Goal: Information Seeking & Learning: Learn about a topic

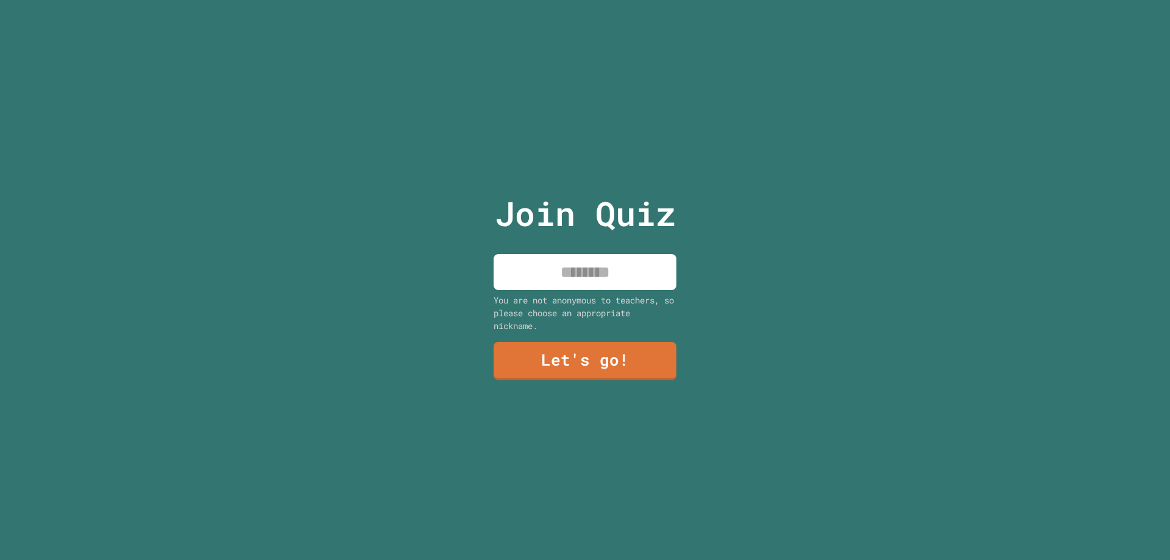
click at [594, 261] on input at bounding box center [585, 272] width 183 height 36
type input "******"
click at [587, 349] on link "Let's go!" at bounding box center [585, 359] width 170 height 40
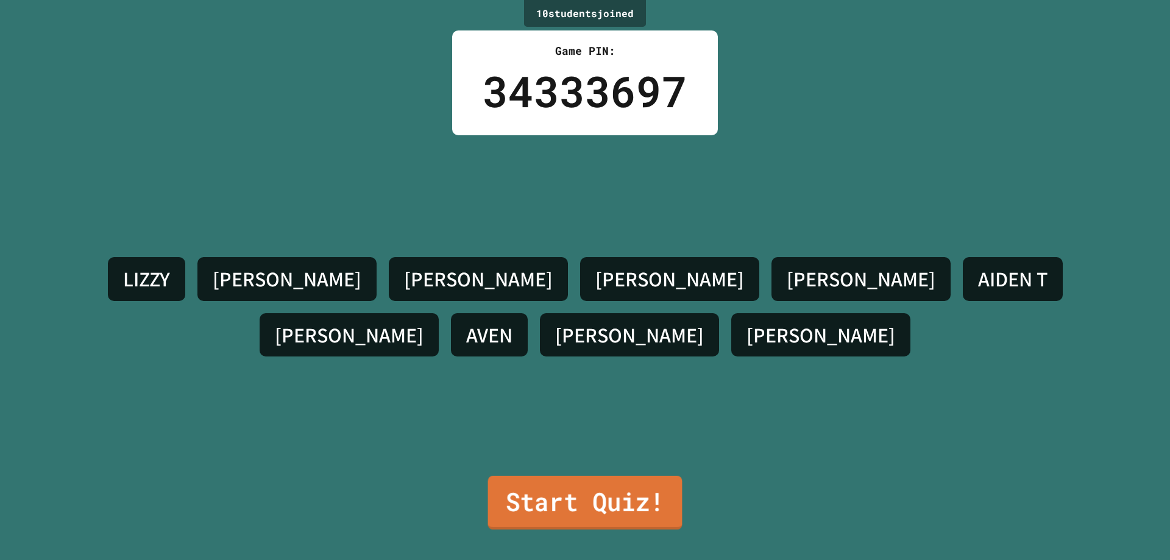
click at [574, 485] on link "Start Quiz!" at bounding box center [585, 503] width 194 height 54
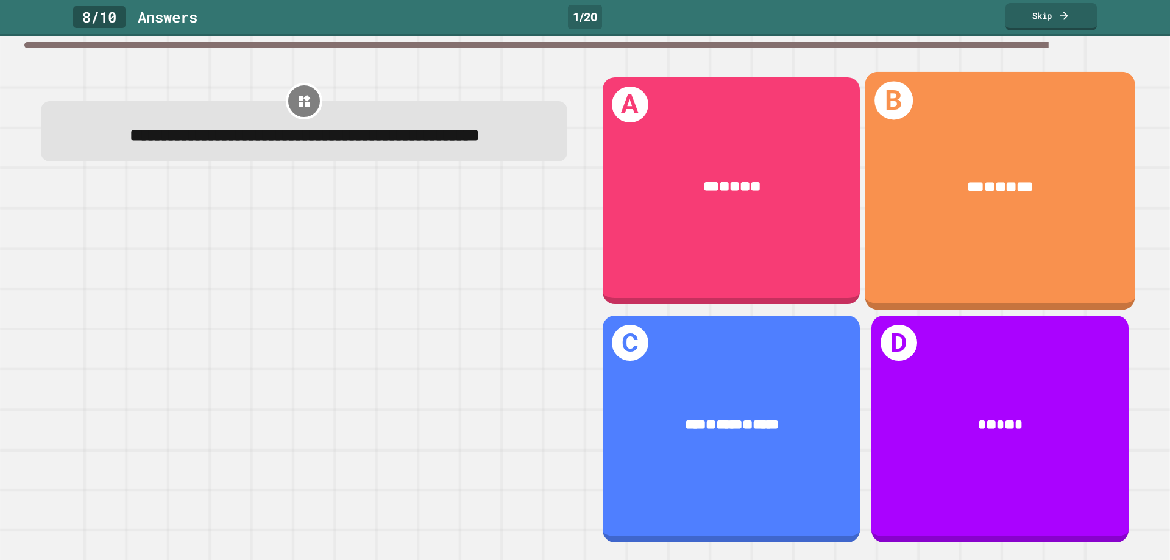
click at [1002, 241] on div "B *** * ** * ***" at bounding box center [1000, 190] width 270 height 238
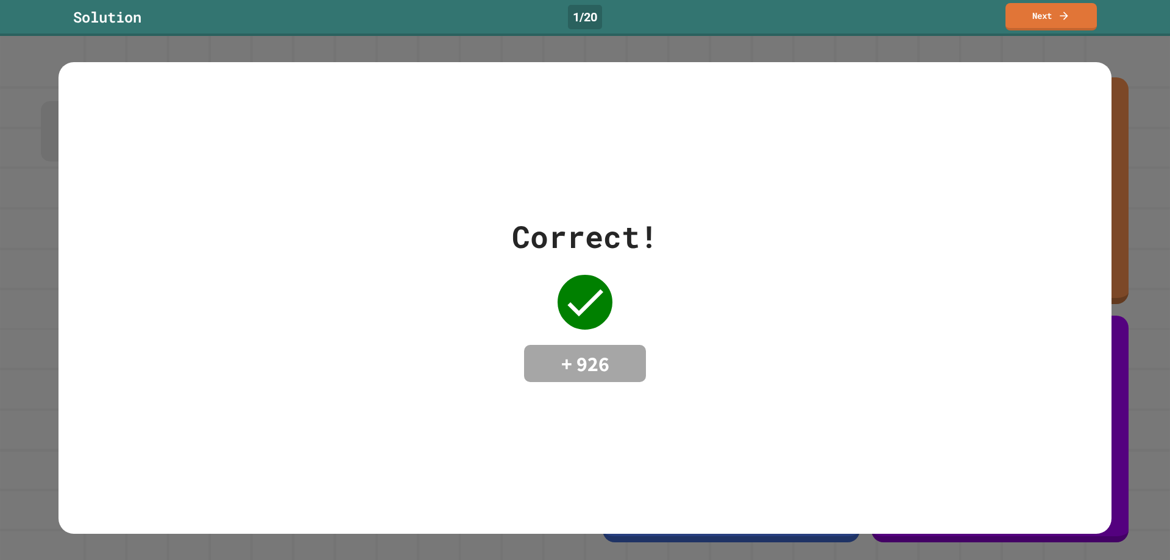
drag, startPoint x: 631, startPoint y: 215, endPoint x: 613, endPoint y: 241, distance: 32.5
click at [630, 218] on div "Correct!" at bounding box center [585, 237] width 146 height 46
drag, startPoint x: 585, startPoint y: 355, endPoint x: 602, endPoint y: 357, distance: 16.6
click at [594, 357] on h4 "+ 926" at bounding box center [585, 364] width 98 height 26
click at [1043, 12] on link "Next" at bounding box center [1052, 16] width 92 height 28
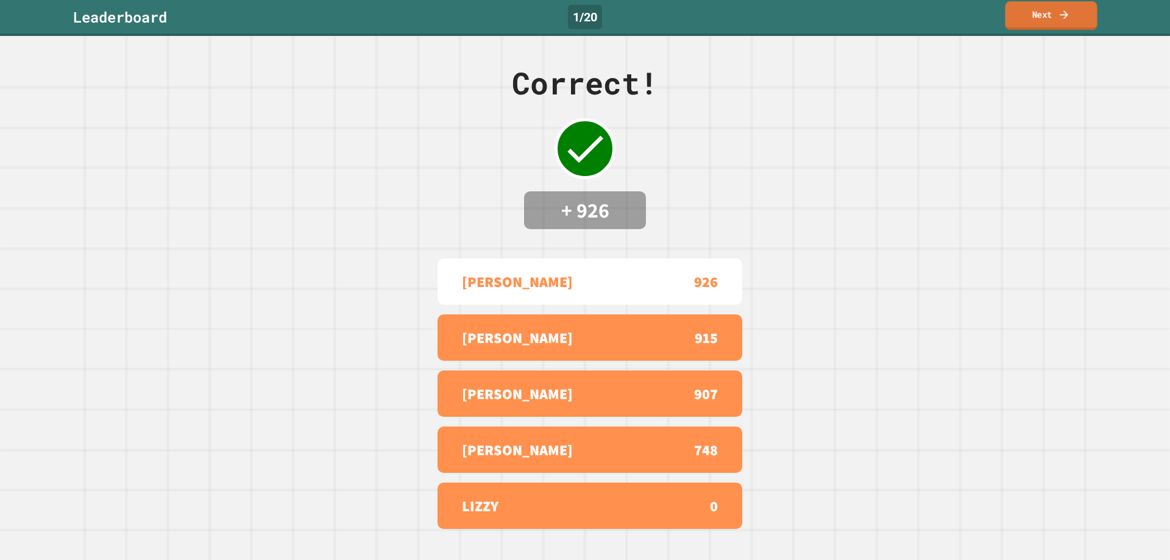
click at [1071, 16] on link "Next" at bounding box center [1052, 15] width 92 height 29
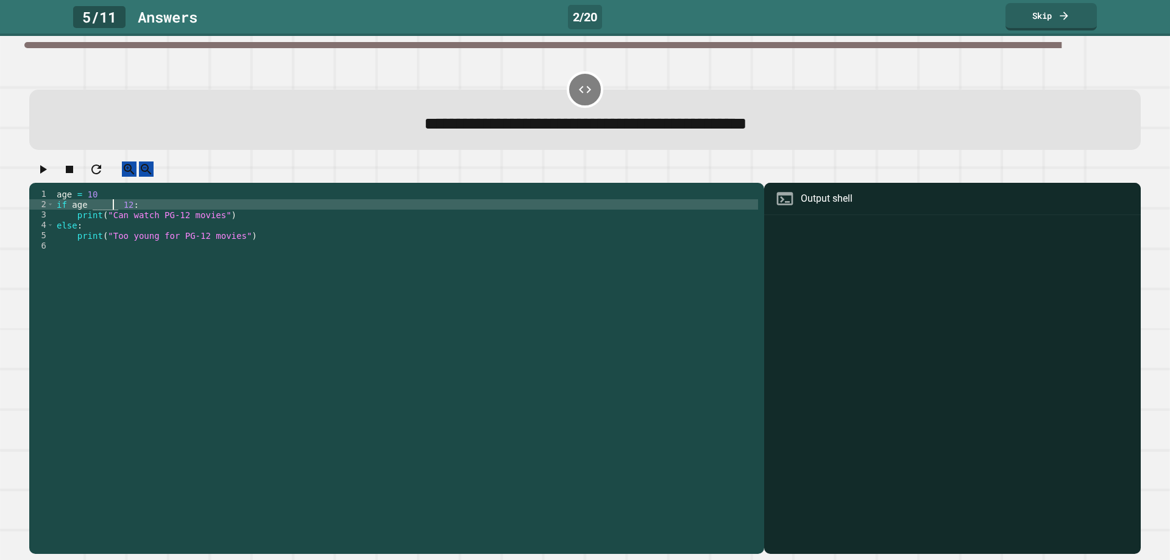
click at [115, 217] on div "age = [DEMOGRAPHIC_DATA] if age _____ [DEMOGRAPHIC_DATA] : print ( "Can watch P…" at bounding box center [406, 360] width 704 height 342
type textarea "**********"
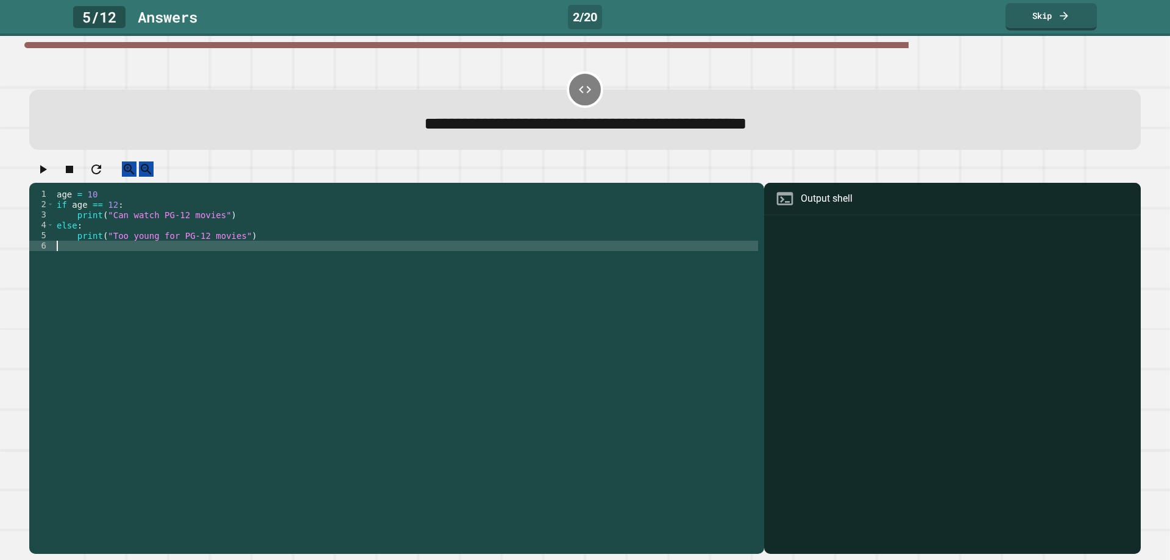
drag, startPoint x: 392, startPoint y: 257, endPoint x: 575, endPoint y: 246, distance: 183.2
click at [394, 257] on div "age = [DEMOGRAPHIC_DATA] if age == [DEMOGRAPHIC_DATA] : print ( "Can watch PG-1…" at bounding box center [406, 360] width 704 height 342
click at [825, 232] on div at bounding box center [952, 386] width 364 height 336
click at [313, 254] on div "age = [DEMOGRAPHIC_DATA] if age == [DEMOGRAPHIC_DATA] : print ( "Can watch PG-1…" at bounding box center [406, 360] width 704 height 342
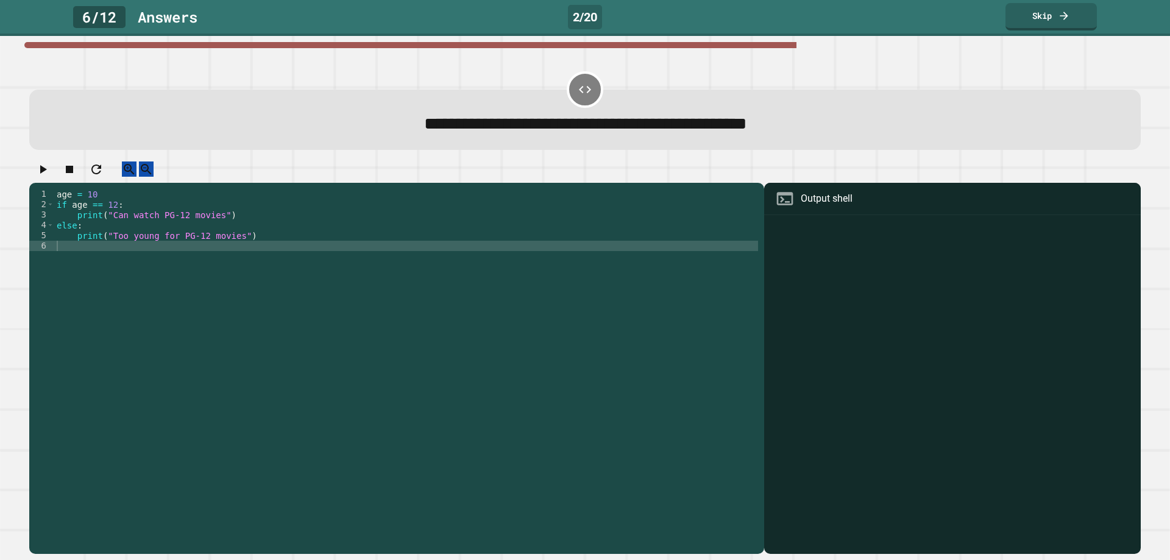
click at [50, 168] on button "button" at bounding box center [42, 169] width 15 height 15
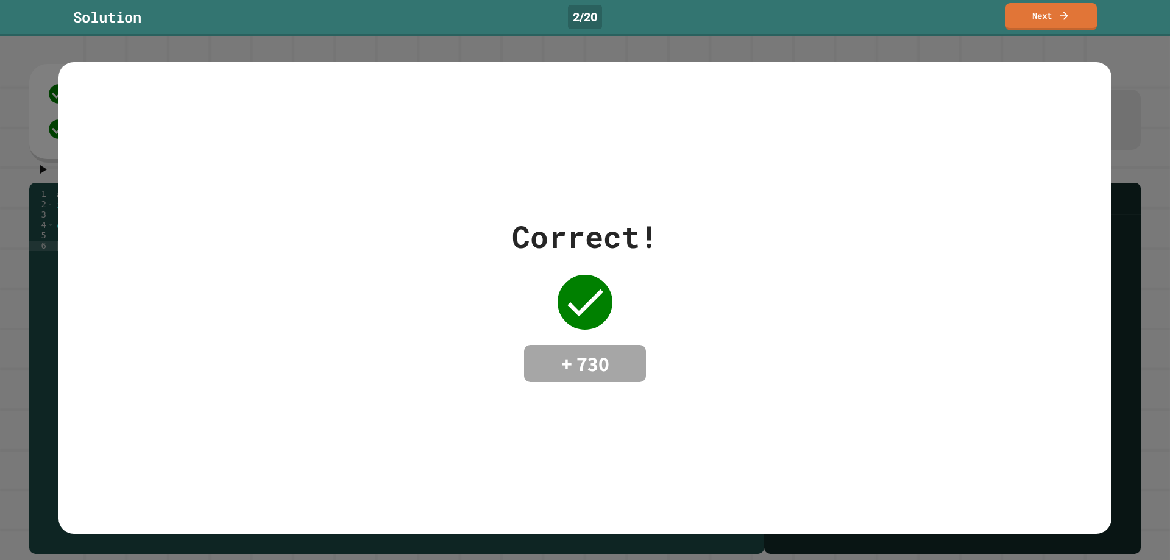
drag, startPoint x: 742, startPoint y: 251, endPoint x: 973, endPoint y: 94, distance: 278.6
click at [744, 250] on div "Correct! + 730" at bounding box center [585, 298] width 1053 height 169
click at [1069, 8] on div "Solution 2 / 20 Next" at bounding box center [585, 18] width 1170 height 36
click at [1044, 18] on link "Next" at bounding box center [1051, 15] width 91 height 29
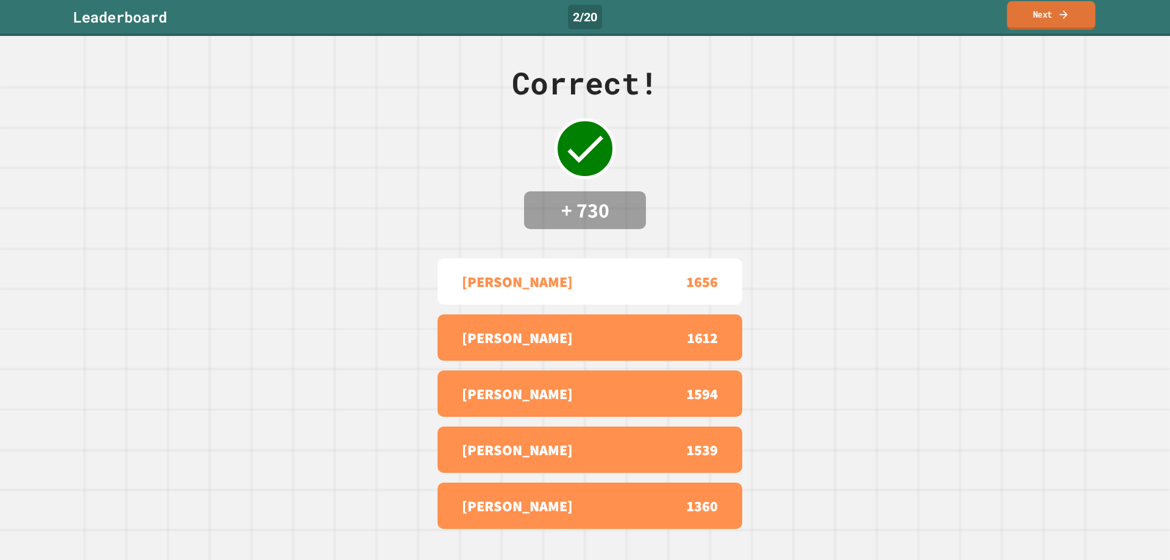
click at [1020, 18] on link "Next" at bounding box center [1051, 15] width 88 height 29
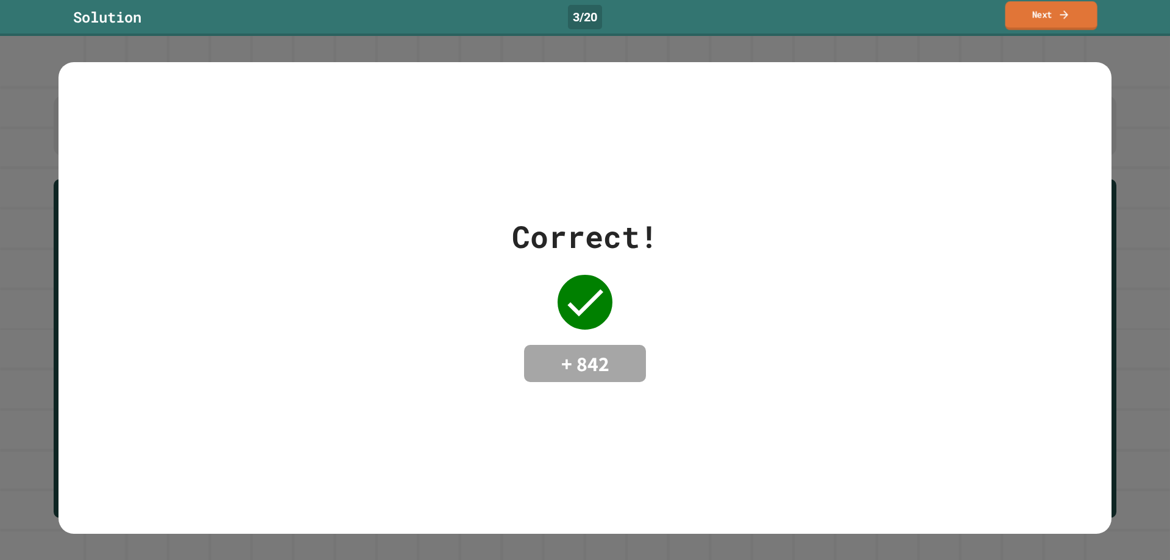
click at [1068, 13] on icon at bounding box center [1064, 14] width 12 height 13
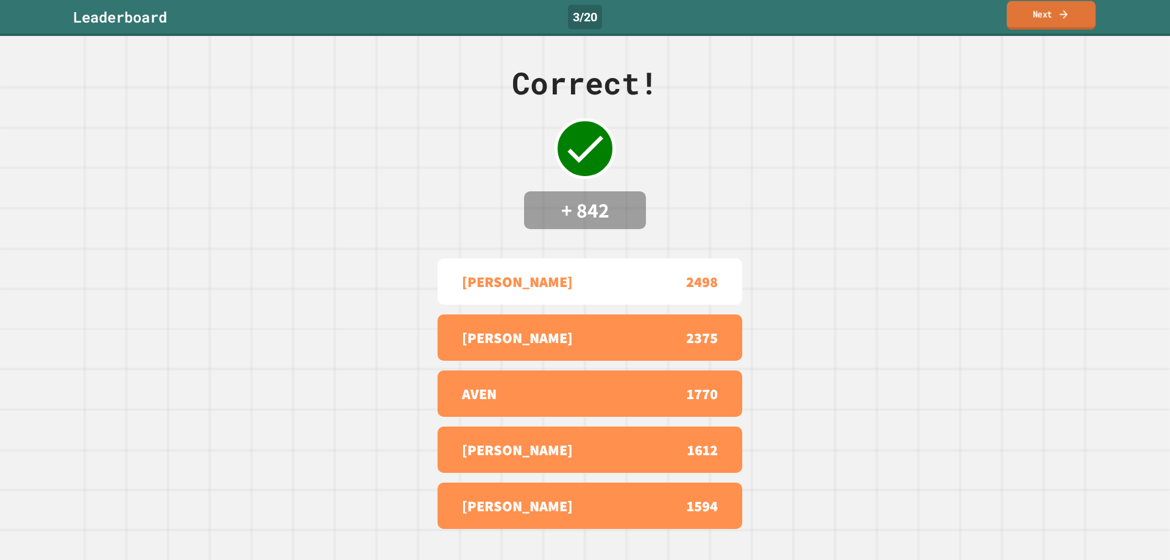
click at [1063, 15] on icon at bounding box center [1064, 14] width 12 height 13
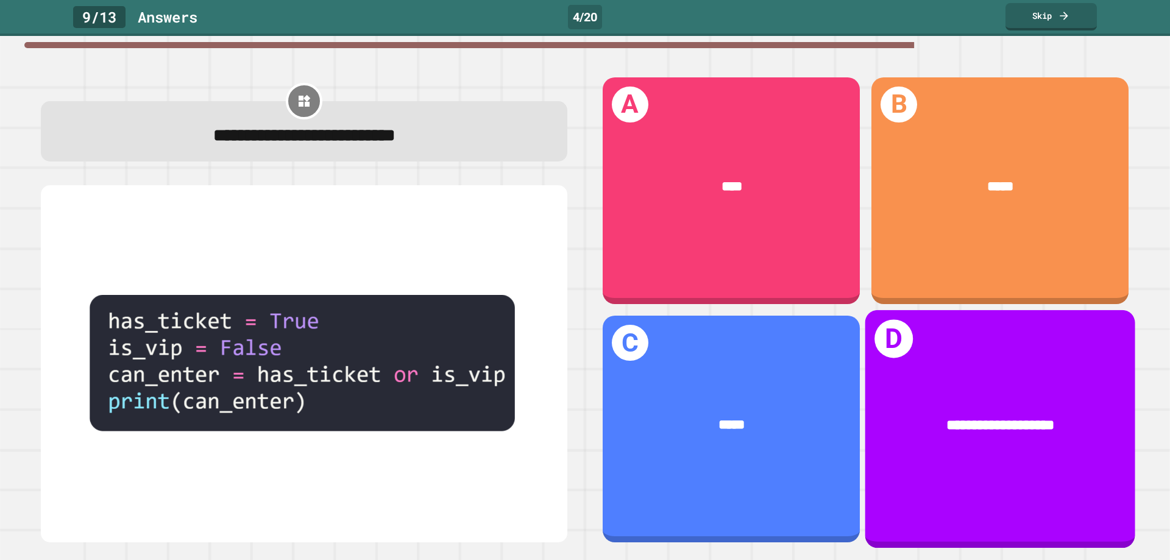
click at [1012, 429] on div "**********" at bounding box center [1000, 425] width 270 height 79
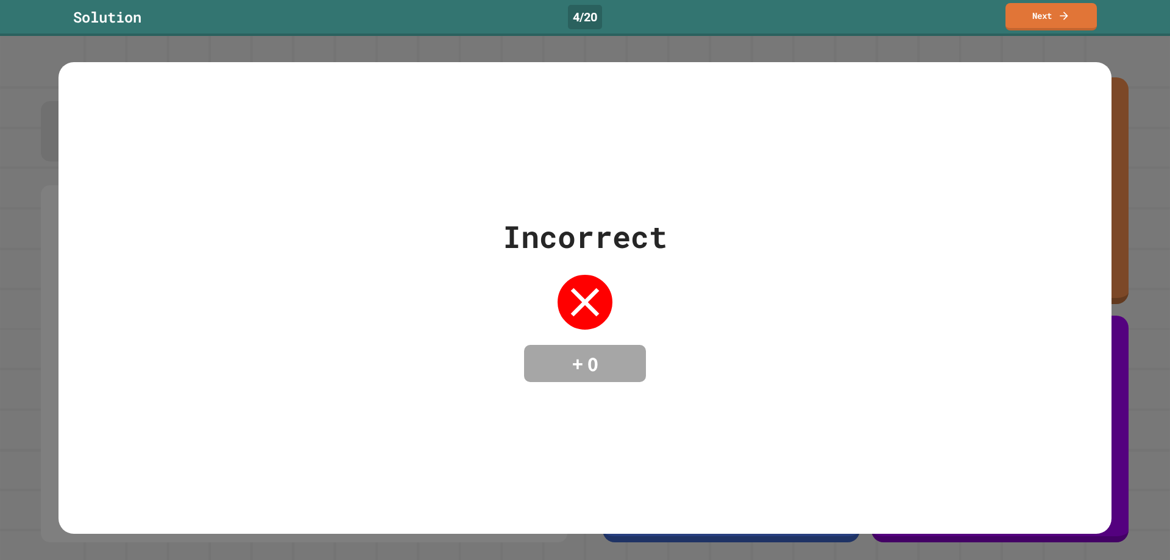
click at [656, 134] on div "Incorrect + 0" at bounding box center [585, 298] width 1053 height 472
drag, startPoint x: 754, startPoint y: 65, endPoint x: 862, endPoint y: -27, distance: 142.2
click at [862, 0] on html "**********" at bounding box center [585, 280] width 1170 height 560
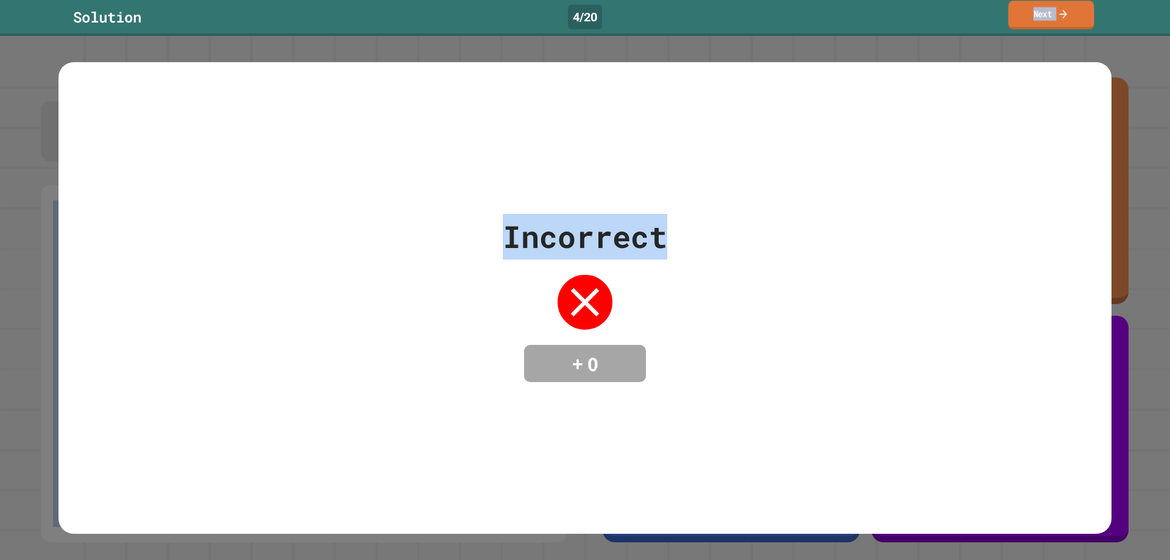
click at [1038, 10] on link "Next" at bounding box center [1052, 15] width 86 height 29
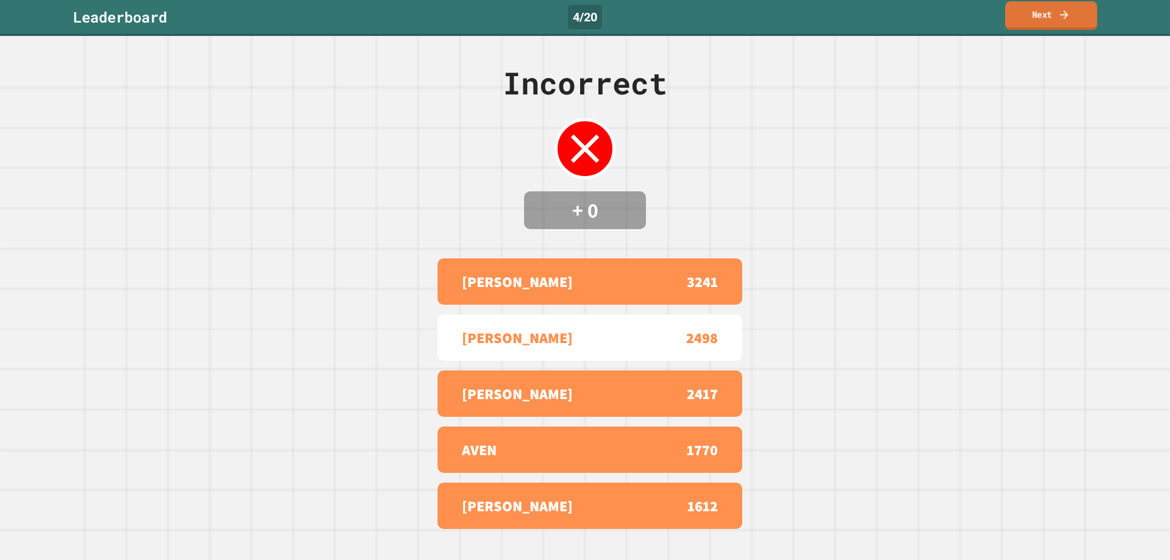
click at [1029, 18] on link "Next" at bounding box center [1052, 15] width 92 height 29
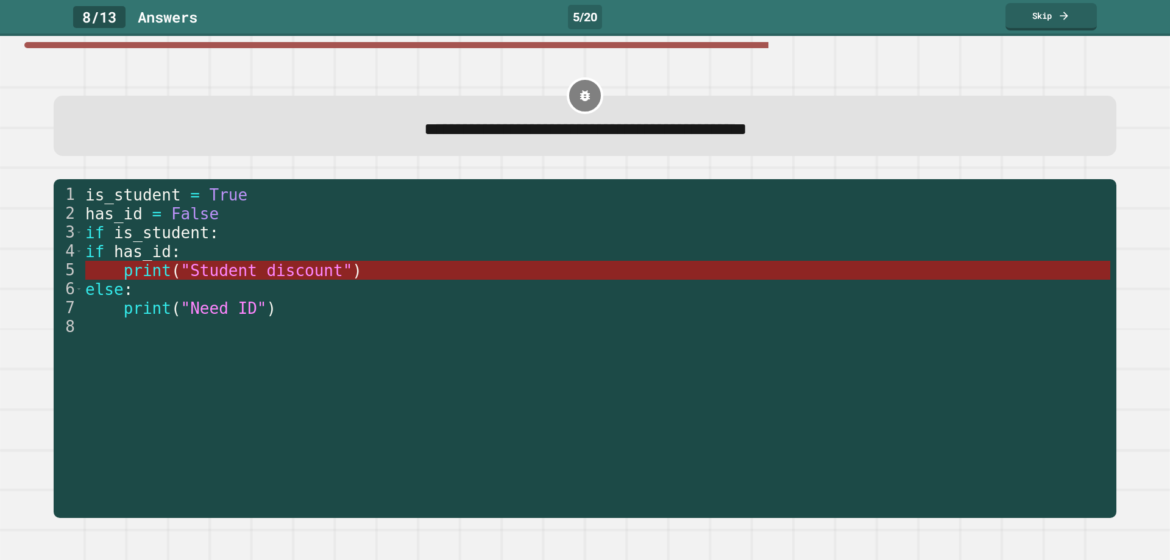
click at [277, 270] on span ""Student discount"" at bounding box center [266, 270] width 172 height 18
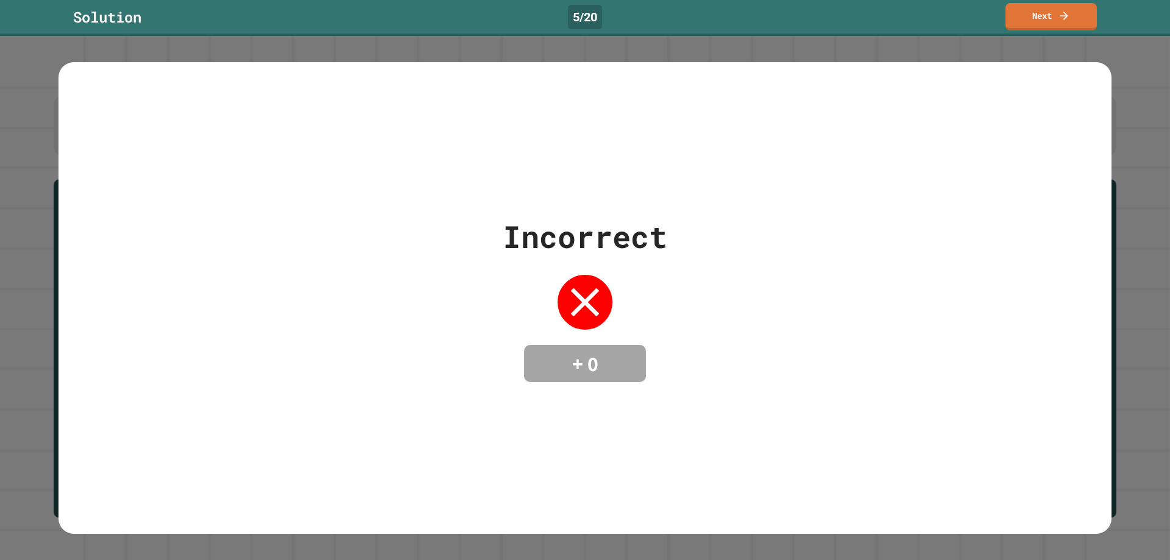
click at [1014, 30] on div "Solution 5 / 20 Next" at bounding box center [585, 18] width 1170 height 36
click at [1026, 15] on link "Next" at bounding box center [1051, 15] width 90 height 29
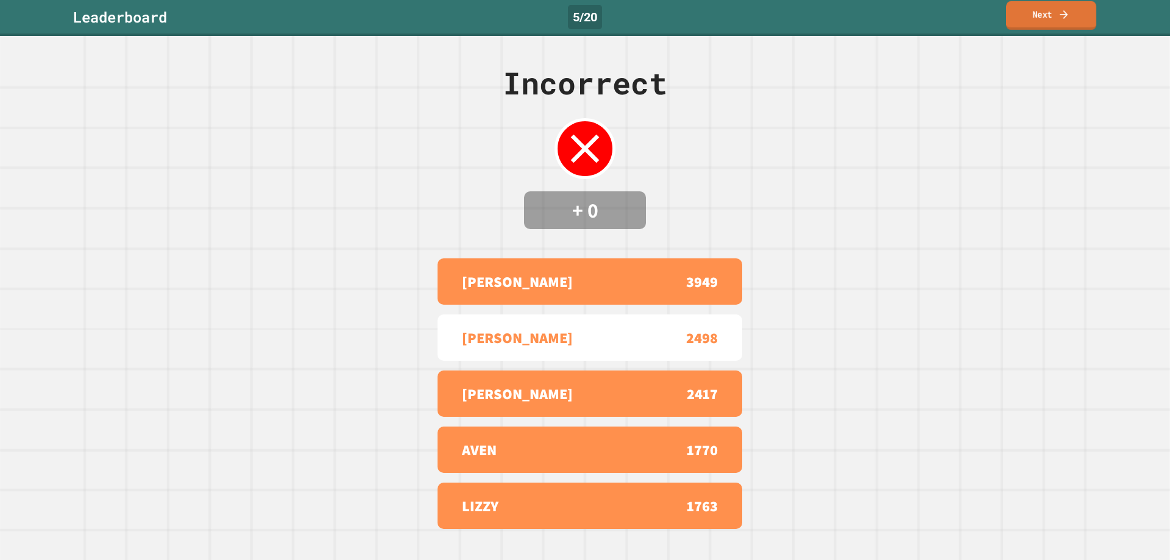
click at [1042, 21] on link "Next" at bounding box center [1051, 15] width 90 height 29
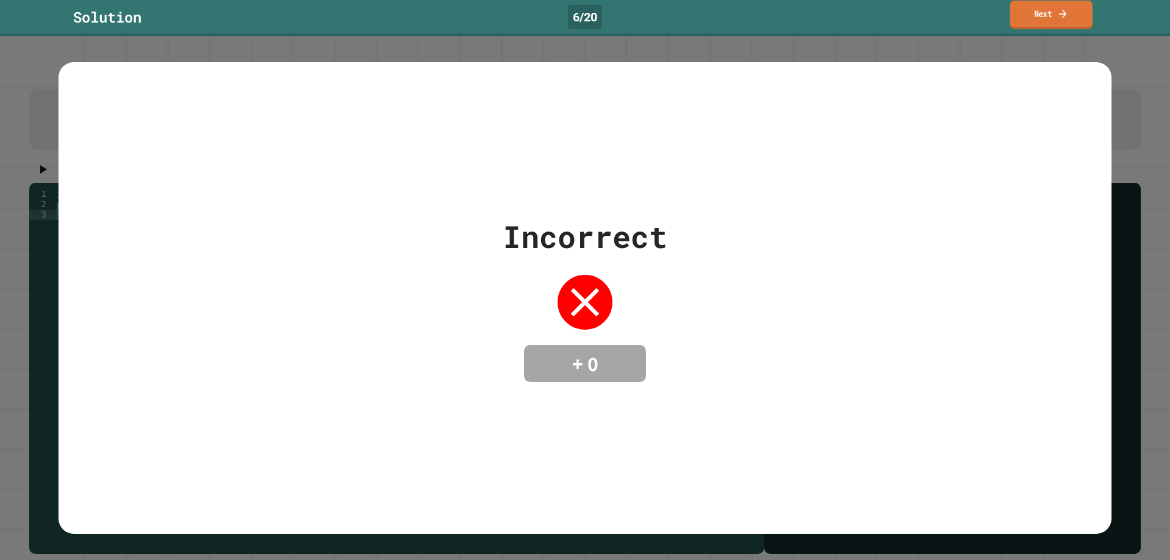
click at [1067, 18] on icon at bounding box center [1062, 13] width 11 height 13
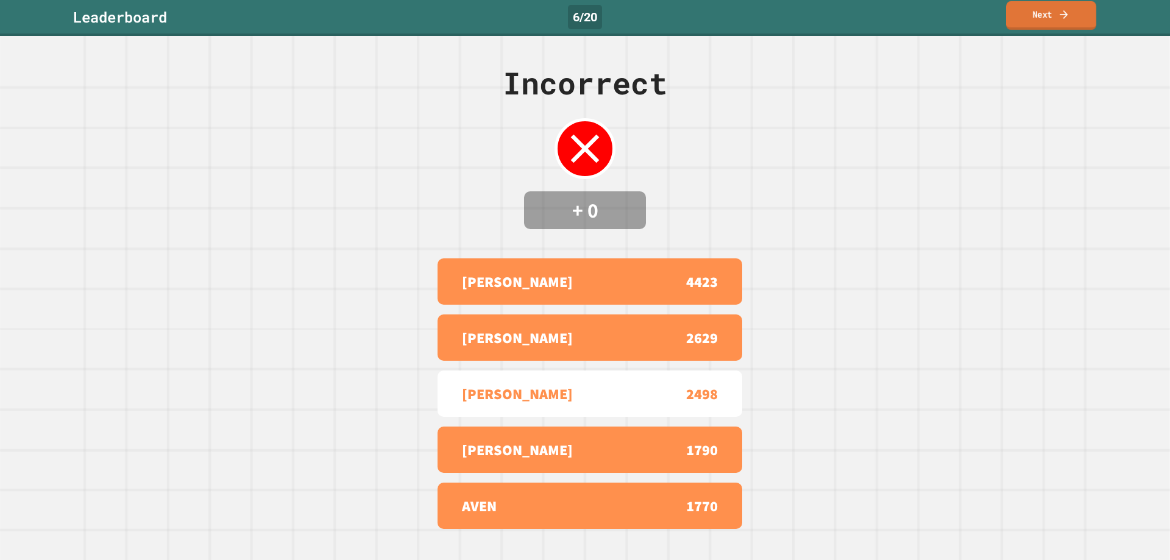
click at [1049, 12] on link "Next" at bounding box center [1051, 15] width 90 height 29
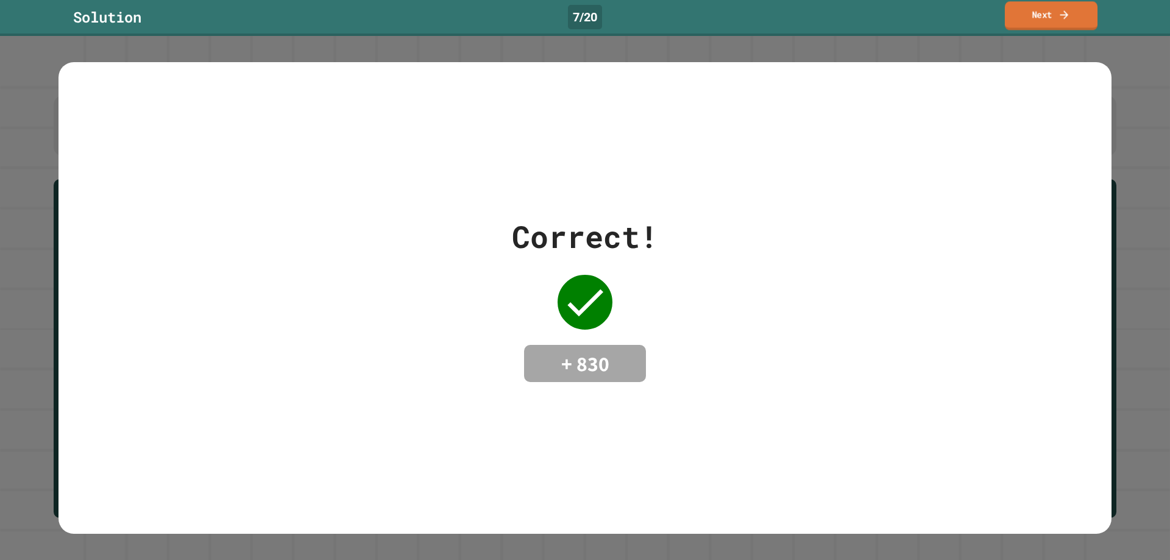
click at [1029, 20] on link "Next" at bounding box center [1051, 15] width 93 height 29
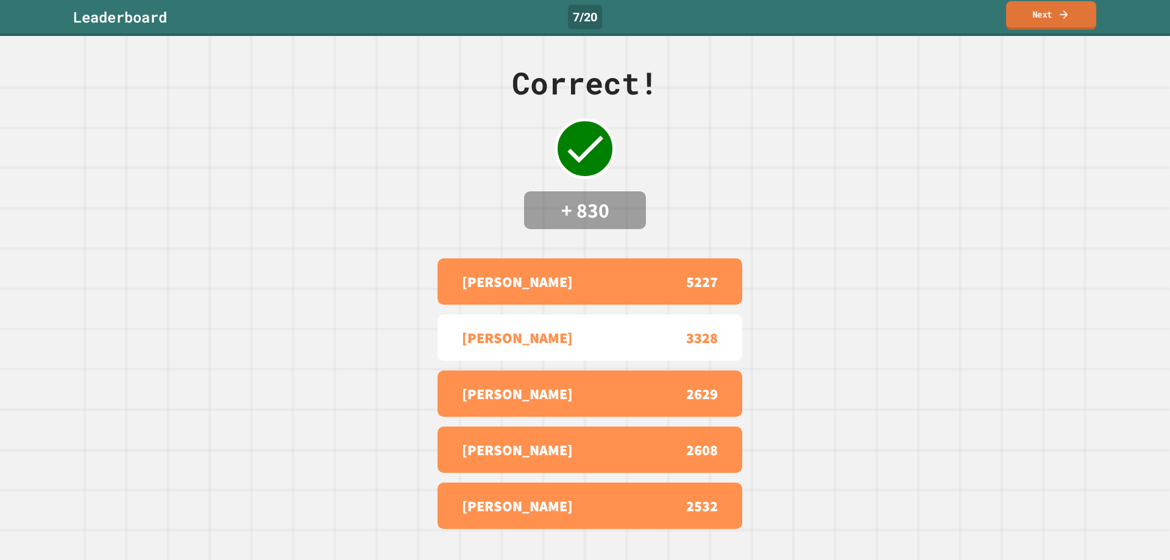
click at [1077, 15] on link "Next" at bounding box center [1051, 15] width 90 height 29
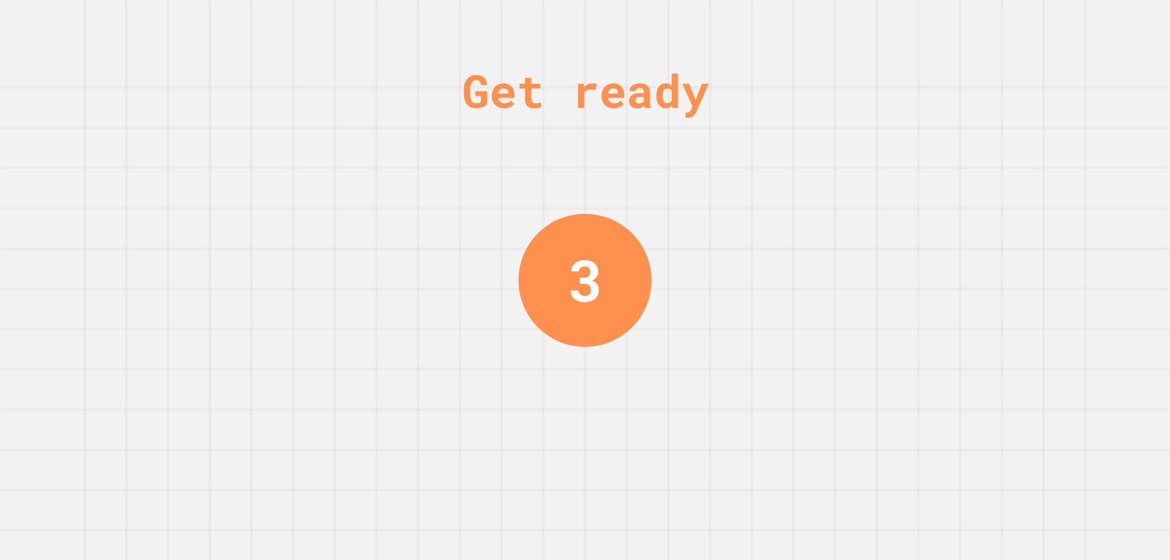
click at [599, 166] on div "Get ready 3" at bounding box center [584, 280] width 91 height 560
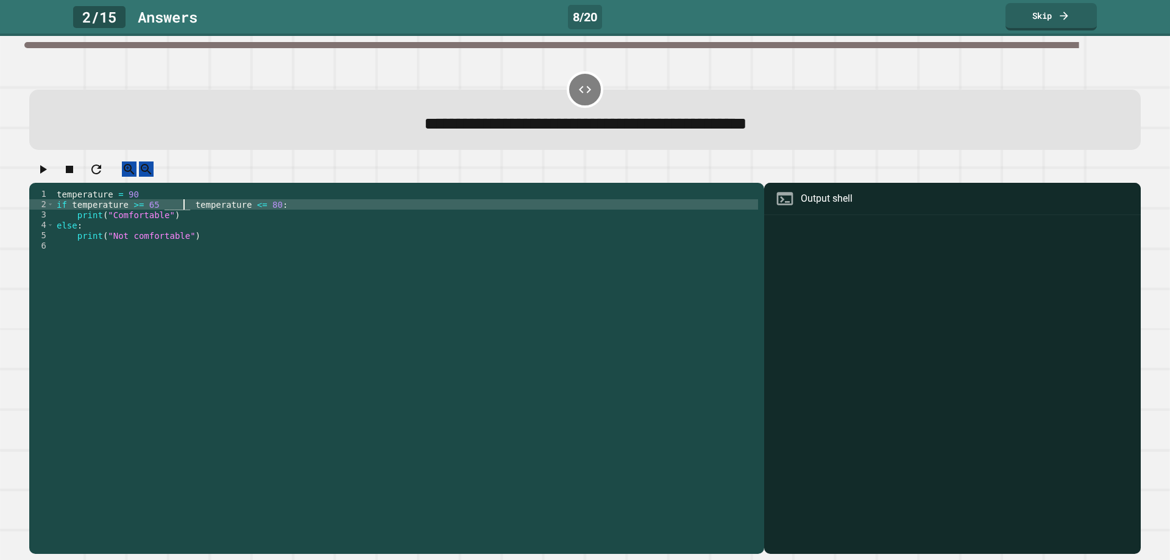
click at [182, 220] on div "temperature = 90 if temperature >= 65 _____ temperature <= 80 : print ( "Comfor…" at bounding box center [406, 360] width 704 height 342
click at [180, 218] on div "temperature = 90 if temperature >= 65 _____ temperature <= 80 : print ( "Comfor…" at bounding box center [406, 360] width 704 height 342
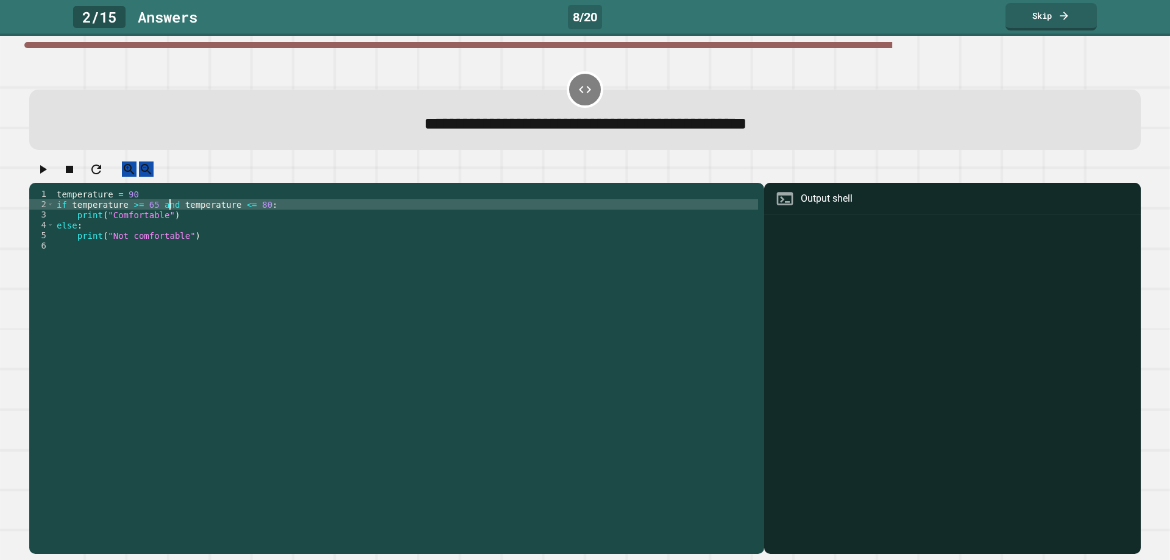
type textarea "**********"
click at [41, 177] on icon "button" at bounding box center [42, 169] width 15 height 15
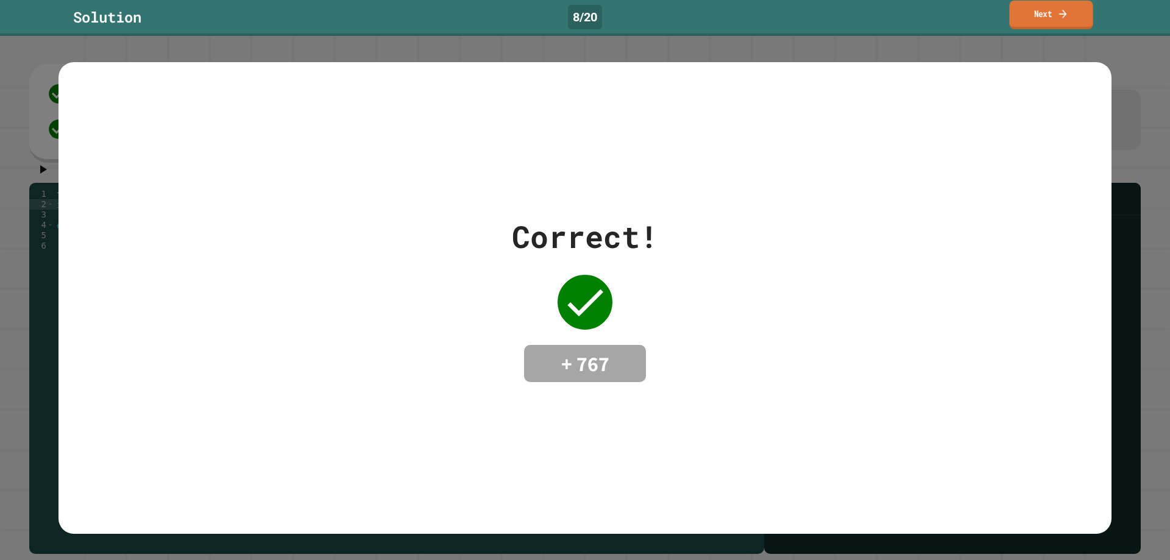
click at [1053, 12] on link "Next" at bounding box center [1050, 15] width 83 height 29
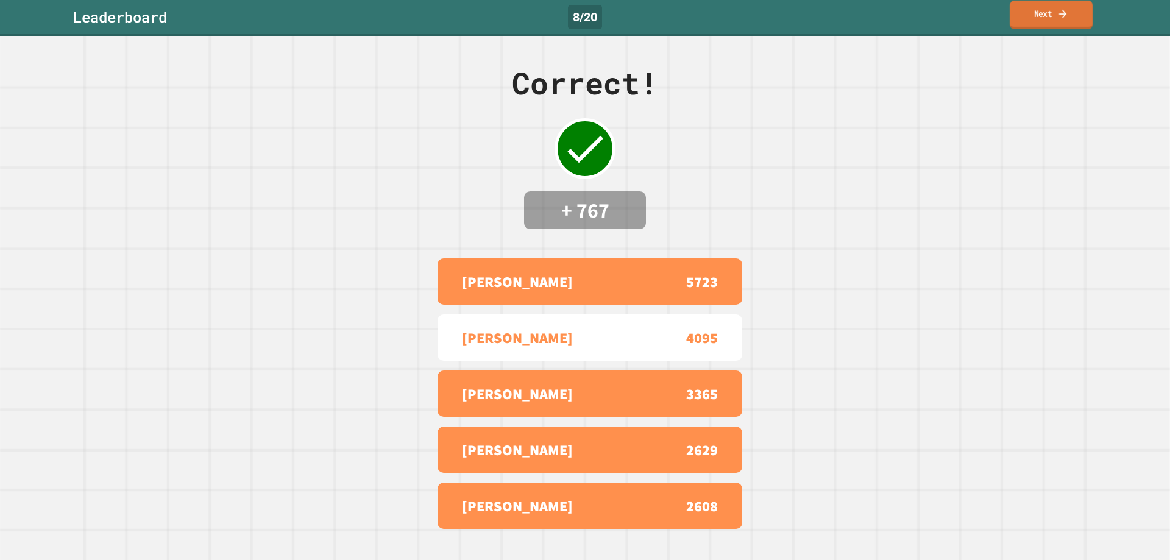
click at [1060, 7] on link "Next" at bounding box center [1051, 15] width 83 height 29
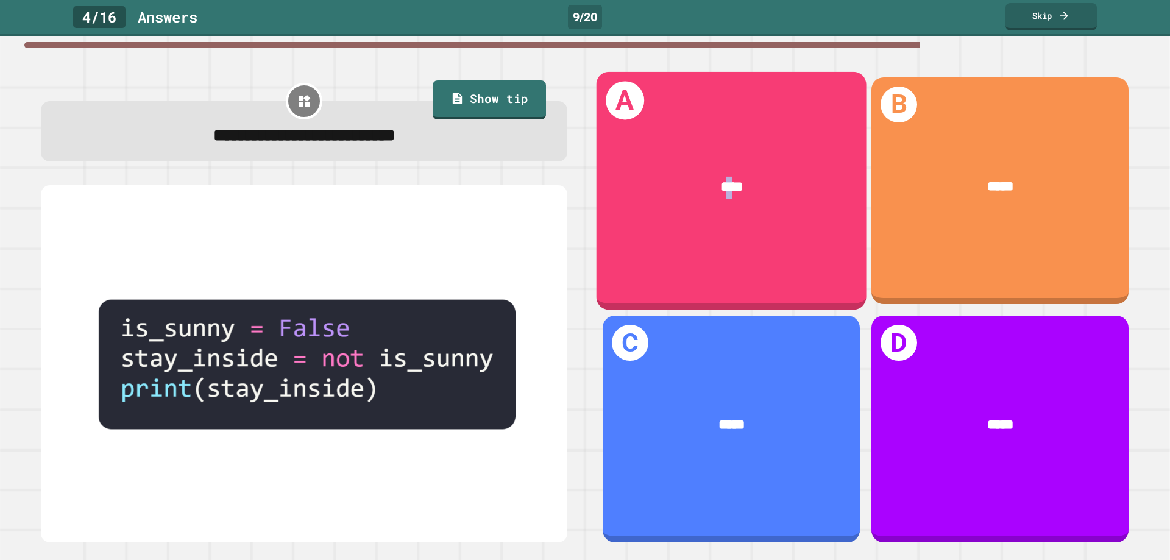
click at [714, 223] on div "A ****" at bounding box center [732, 190] width 270 height 238
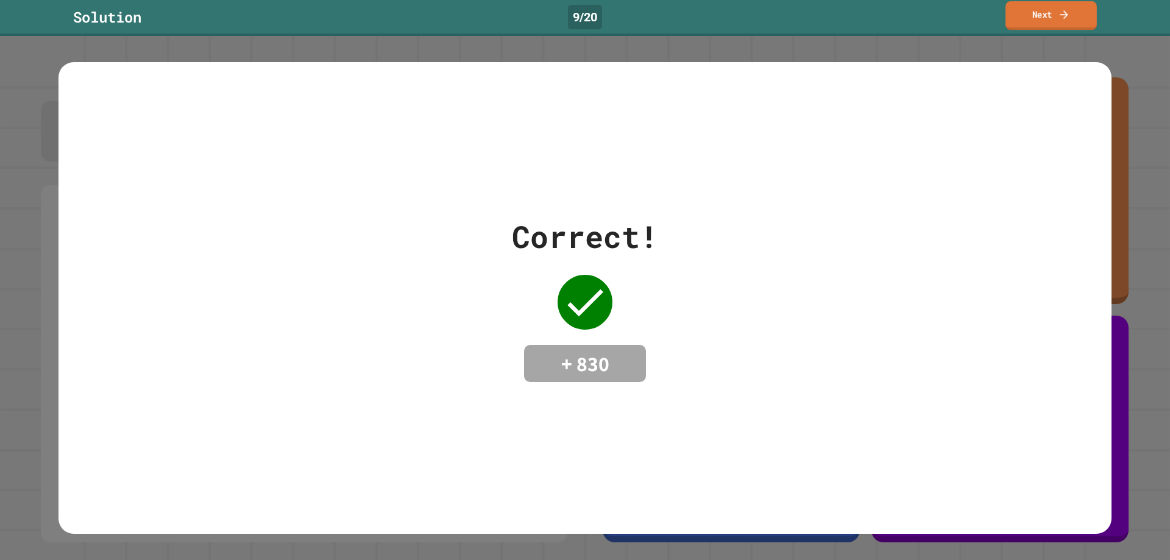
click at [1041, 7] on link "Next" at bounding box center [1051, 15] width 91 height 29
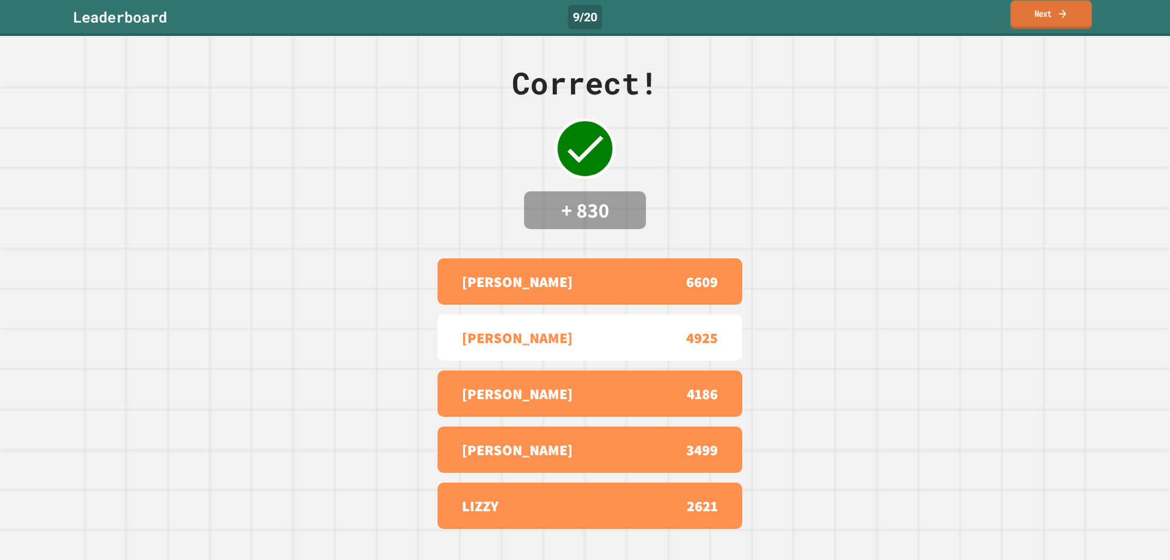
click at [1049, 21] on link "Next" at bounding box center [1051, 15] width 82 height 29
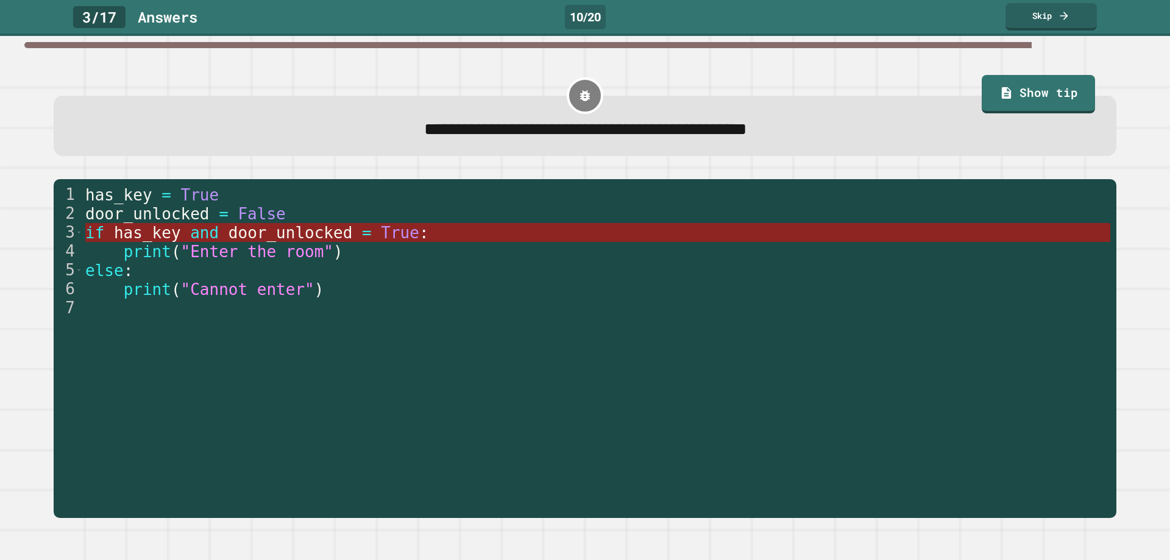
click at [319, 230] on span "door_unlocked" at bounding box center [290, 233] width 124 height 18
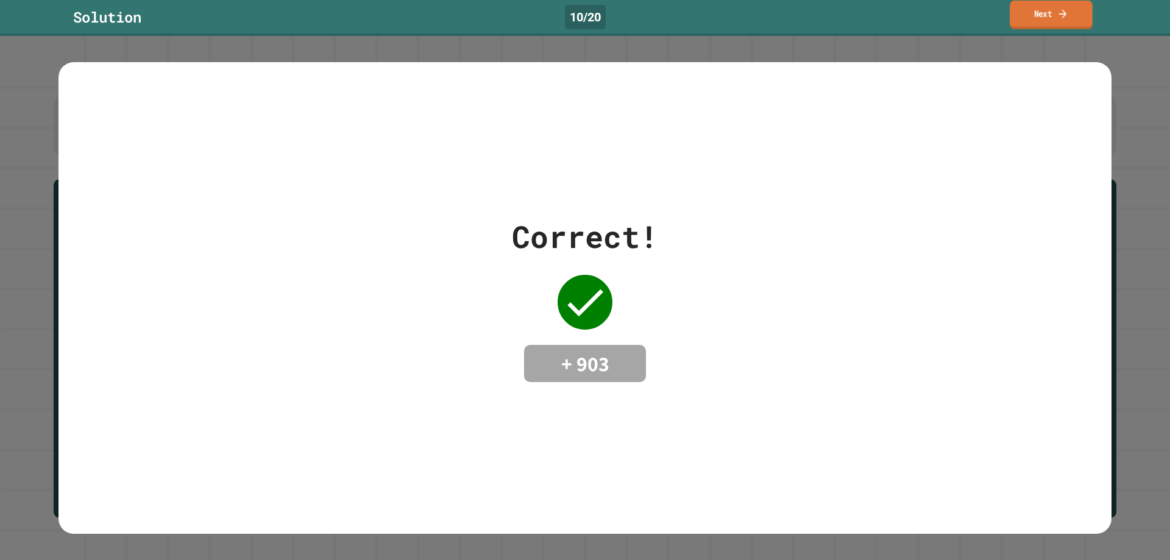
click at [1043, 19] on link "Next" at bounding box center [1051, 15] width 83 height 29
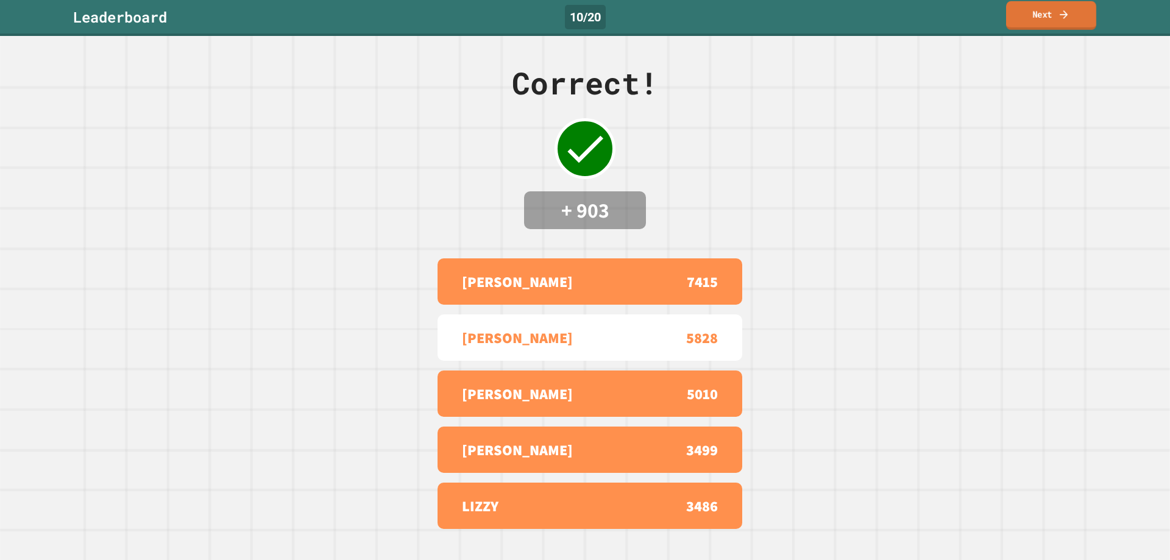
click at [1021, 10] on link "Next" at bounding box center [1051, 15] width 90 height 29
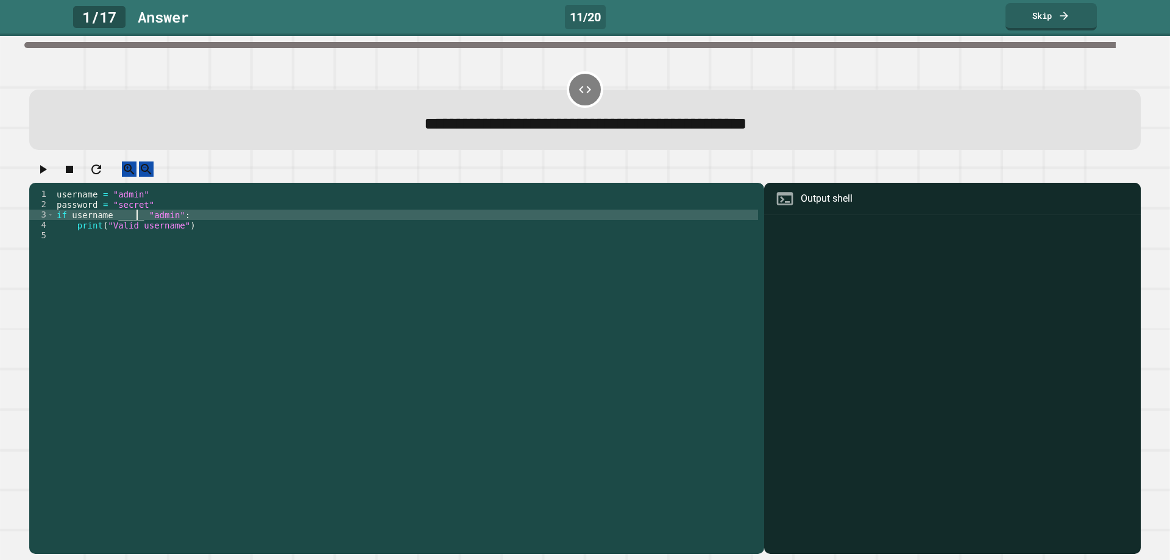
click at [135, 229] on div "username = "admin" password = "secret" if username _____ "admin" : print ( "Val…" at bounding box center [406, 360] width 704 height 342
type textarea "**********"
click at [39, 177] on button "button" at bounding box center [42, 169] width 15 height 15
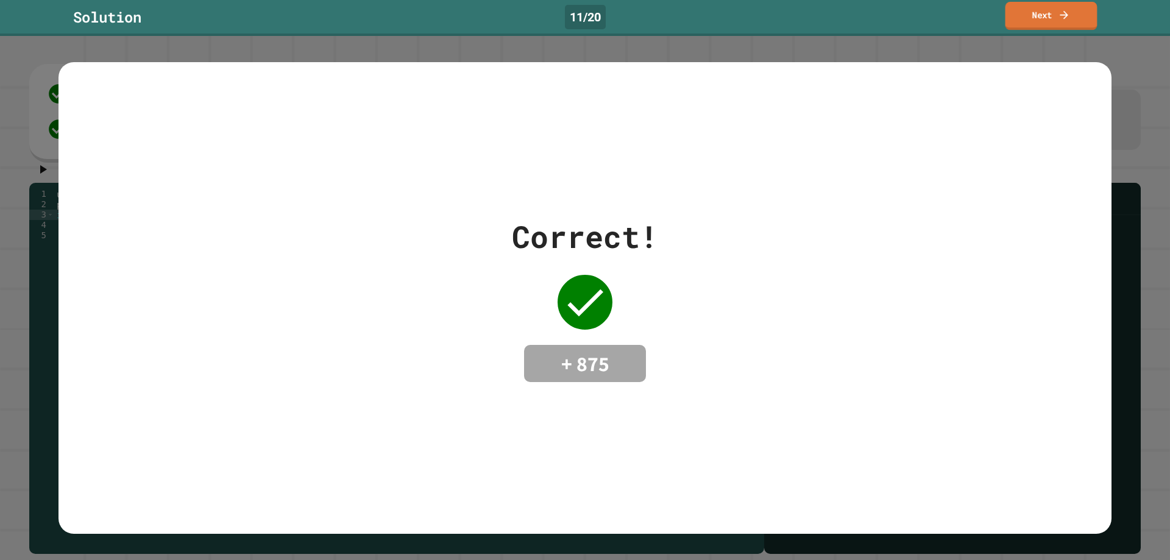
click at [1023, 24] on link "Next" at bounding box center [1052, 16] width 92 height 28
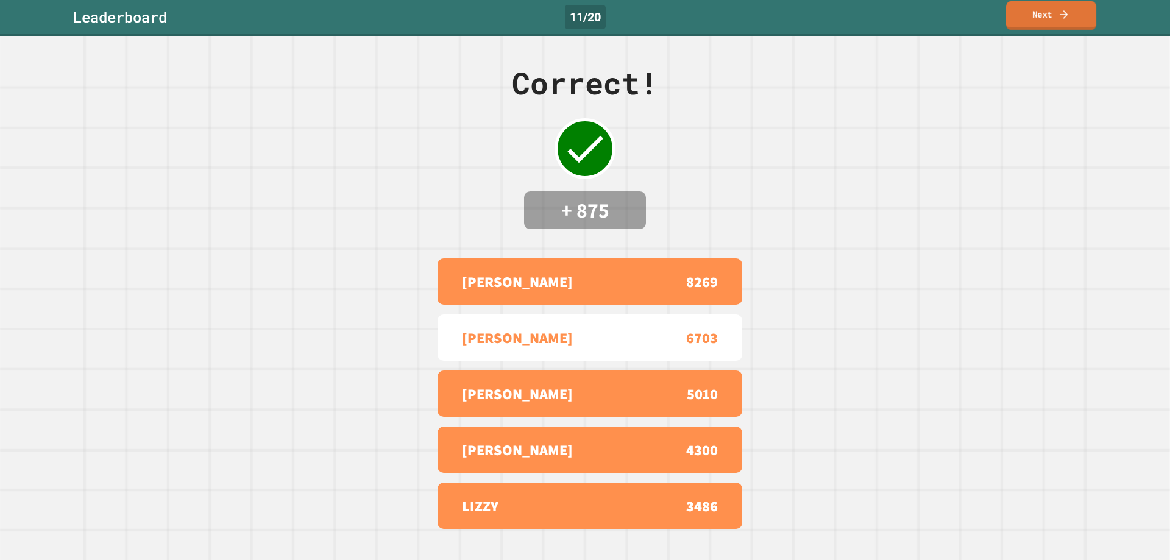
click at [1034, 10] on link "Next" at bounding box center [1051, 15] width 90 height 29
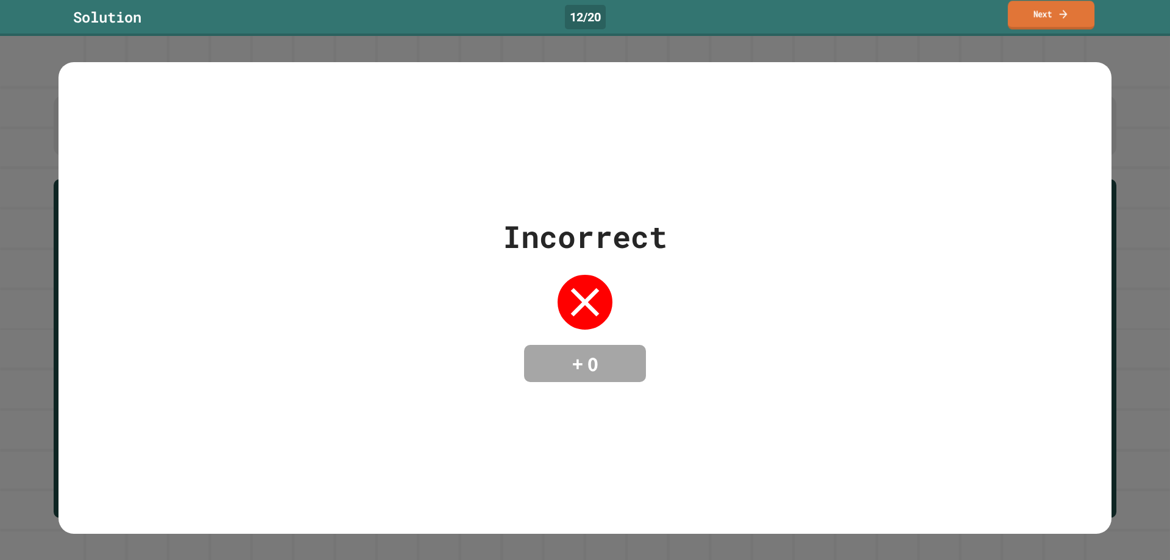
click at [1070, 6] on link "Next" at bounding box center [1051, 15] width 87 height 29
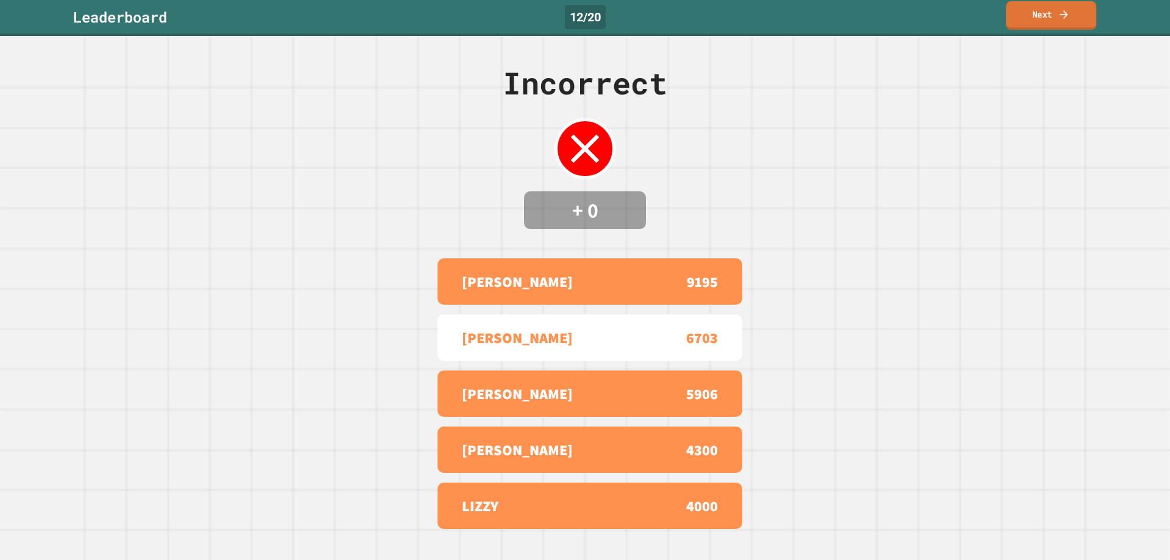
click at [1048, 12] on link "Next" at bounding box center [1051, 15] width 90 height 29
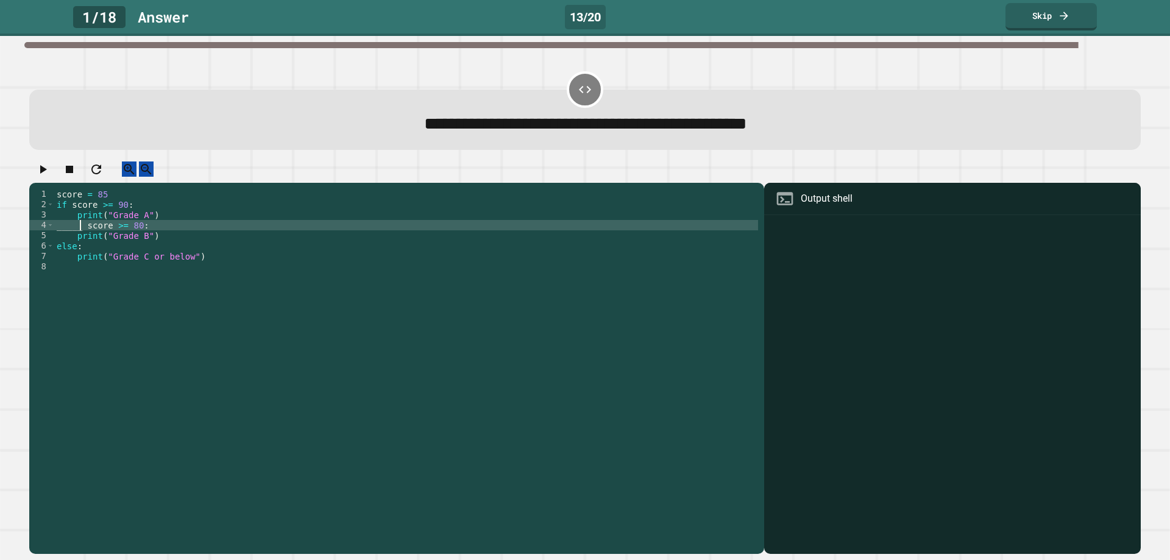
click at [79, 237] on div "score = 85 if score >= 90 : print ( "Grade A" ) _____ score >= 80 : print ( "Gr…" at bounding box center [406, 360] width 704 height 342
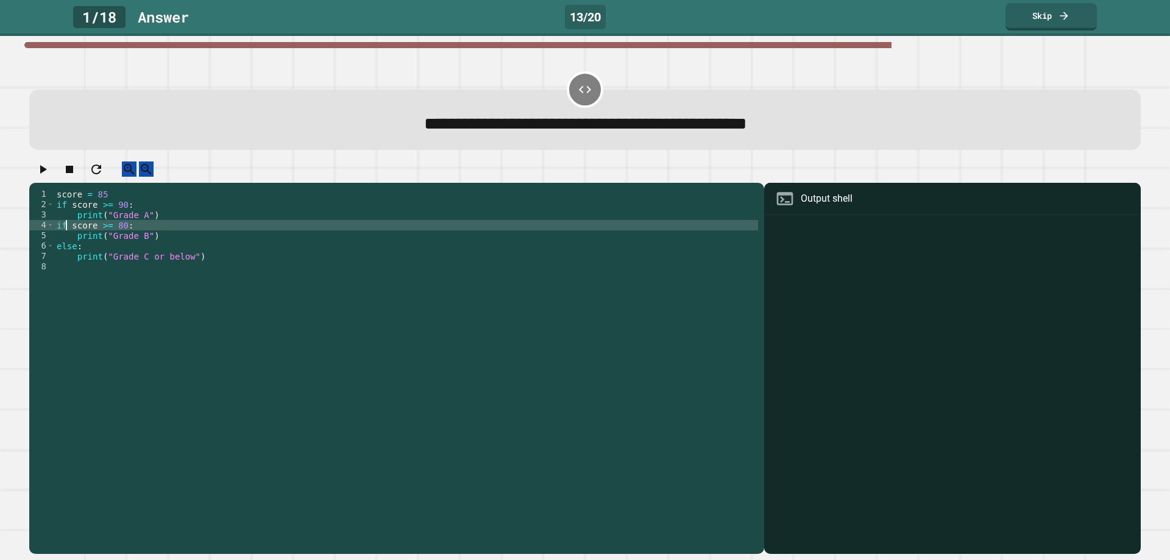
scroll to position [0, 1]
type textarea "**********"
click at [48, 177] on icon "button" at bounding box center [42, 169] width 15 height 15
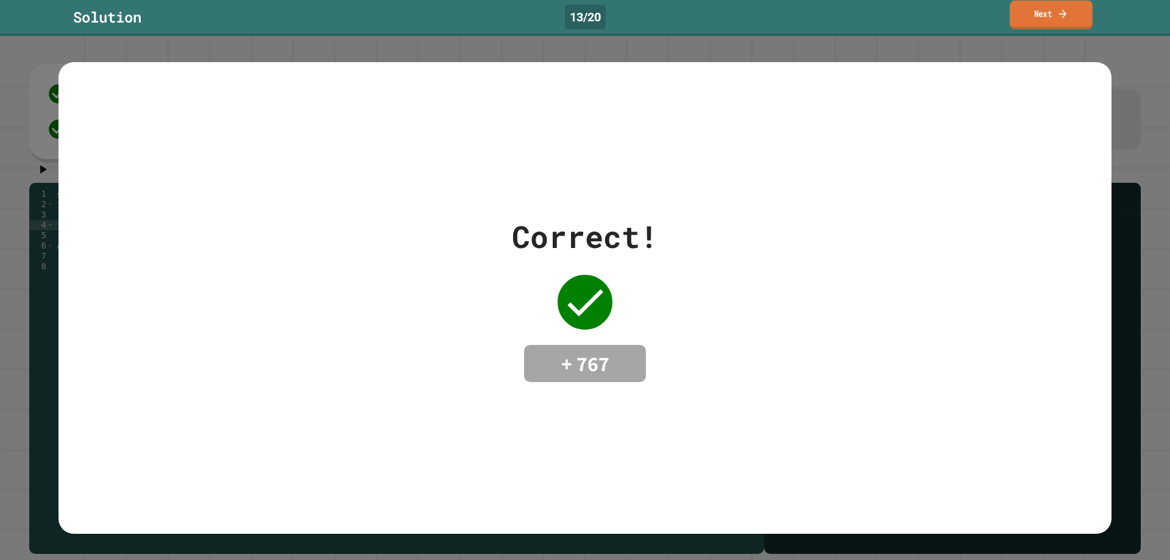
click at [1018, 7] on link "Next" at bounding box center [1051, 15] width 83 height 29
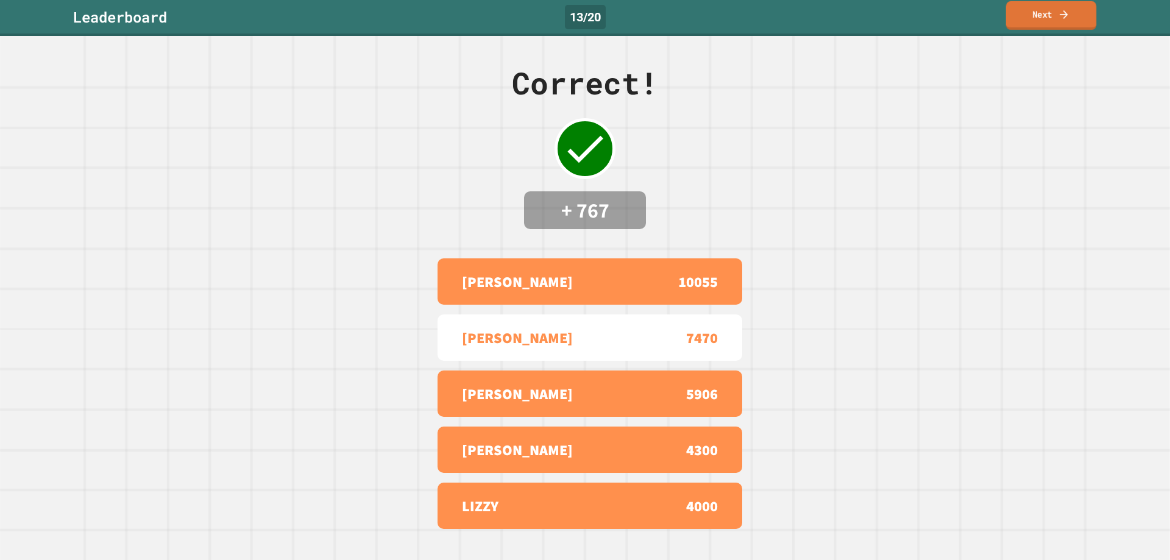
click at [1020, 4] on link "Next" at bounding box center [1051, 15] width 90 height 29
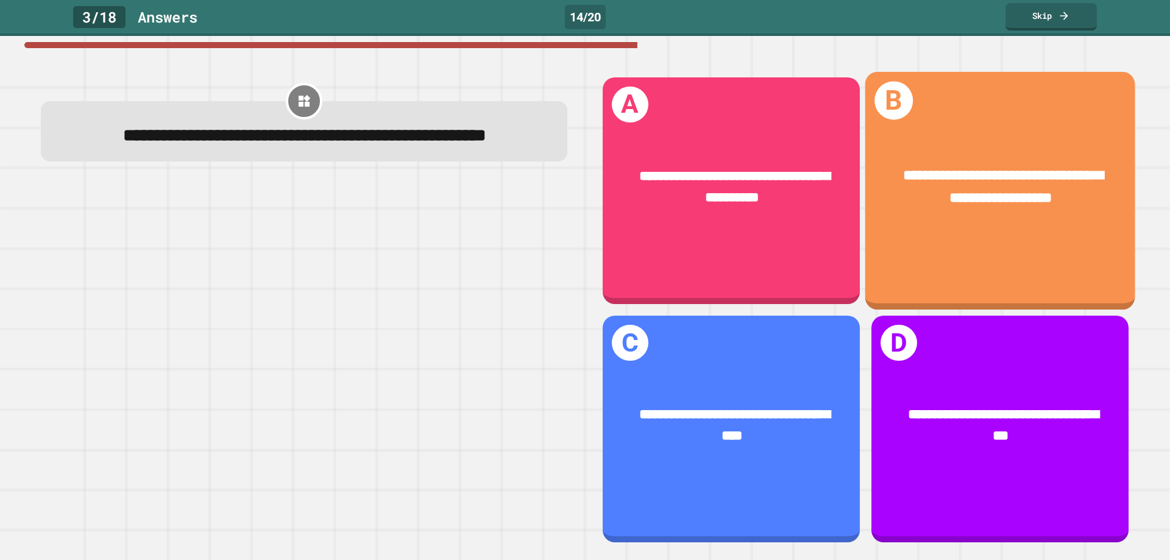
click at [1027, 234] on div "**********" at bounding box center [1000, 188] width 270 height 102
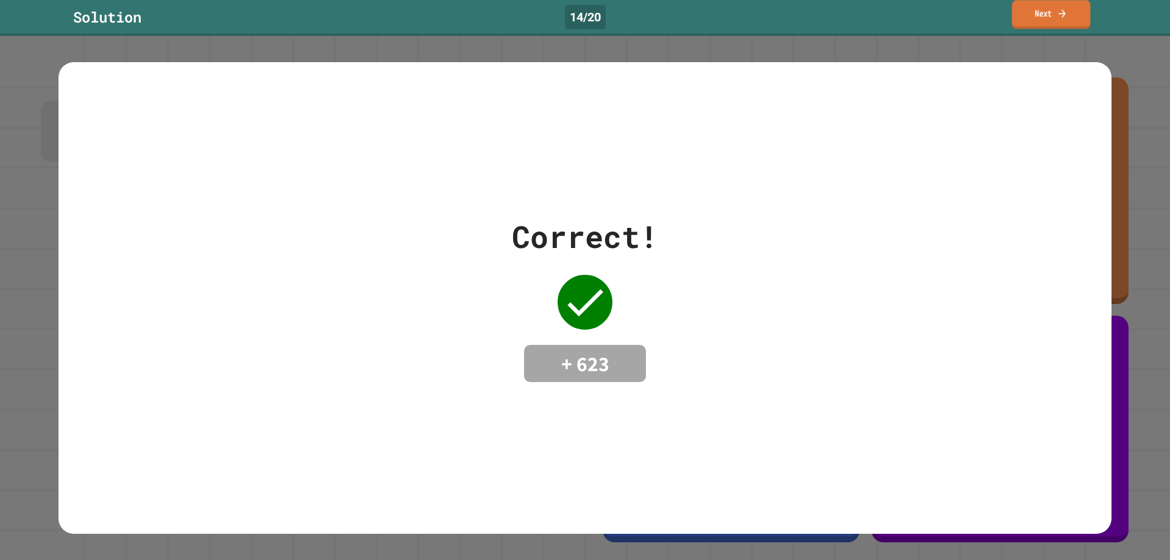
drag, startPoint x: 1040, startPoint y: 24, endPoint x: 1056, endPoint y: 46, distance: 27.2
click at [1042, 24] on link "Next" at bounding box center [1051, 14] width 79 height 29
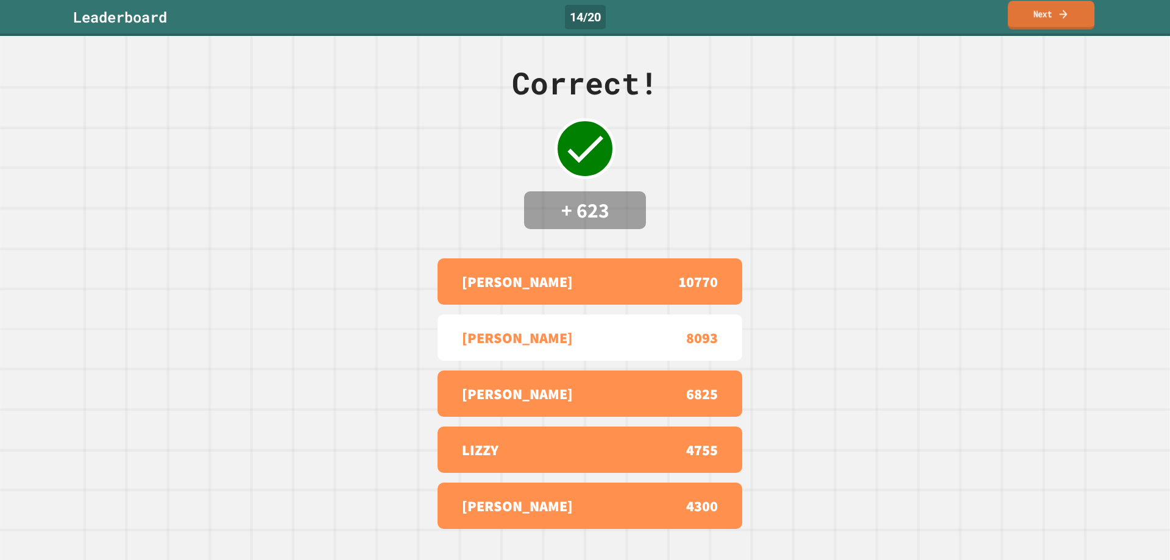
click at [1054, 12] on link "Next" at bounding box center [1051, 15] width 87 height 29
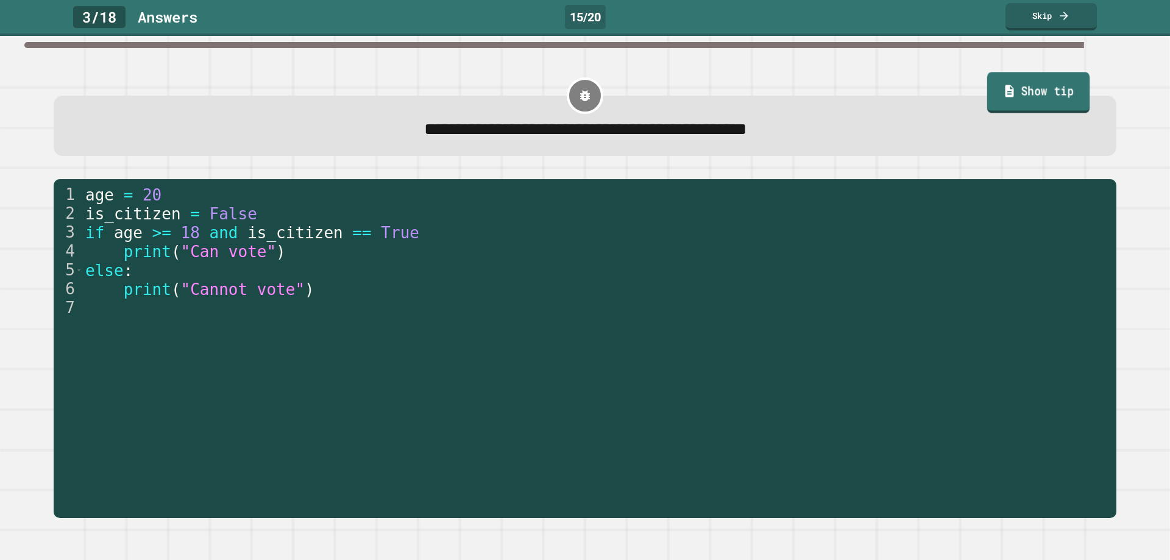
click at [1045, 85] on link "Show tip" at bounding box center [1038, 92] width 103 height 41
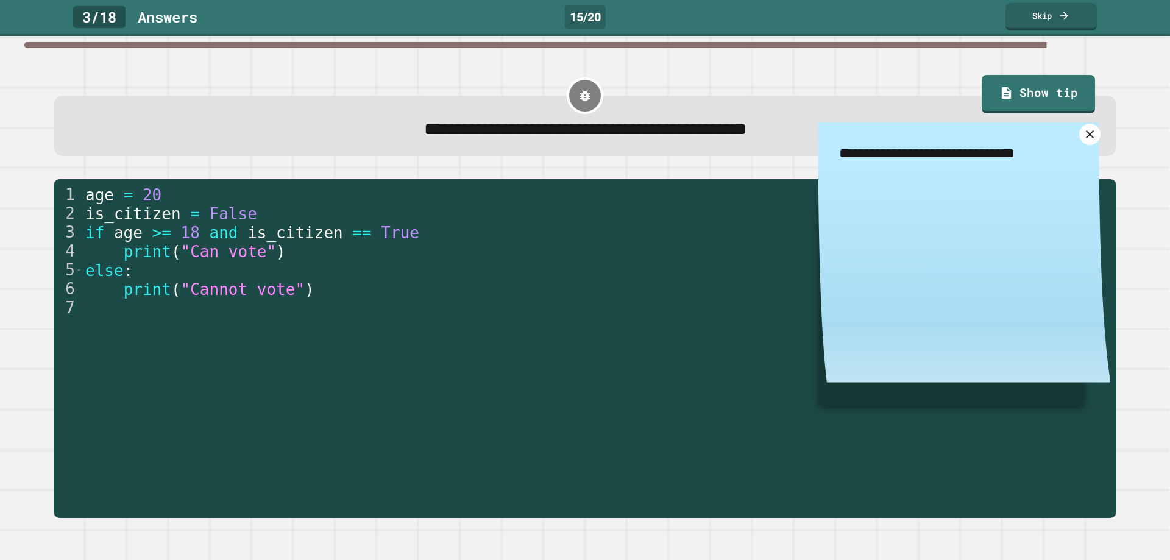
click at [1080, 131] on link at bounding box center [1090, 134] width 21 height 21
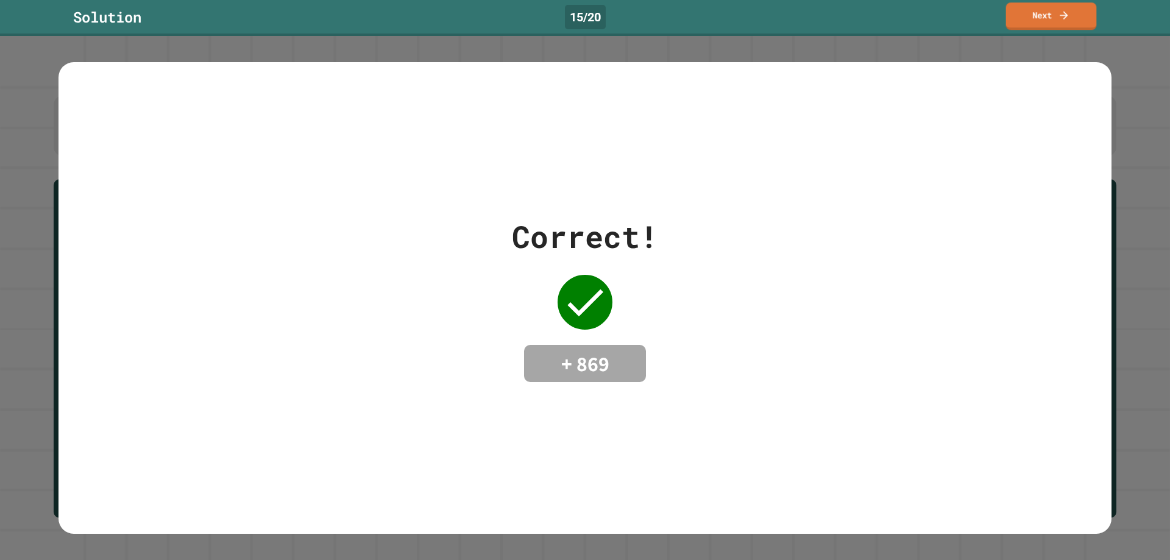
click at [1023, 28] on div "Solution 15 / 20 Next" at bounding box center [585, 16] width 1170 height 27
click at [1023, 26] on link "Next" at bounding box center [1051, 15] width 88 height 29
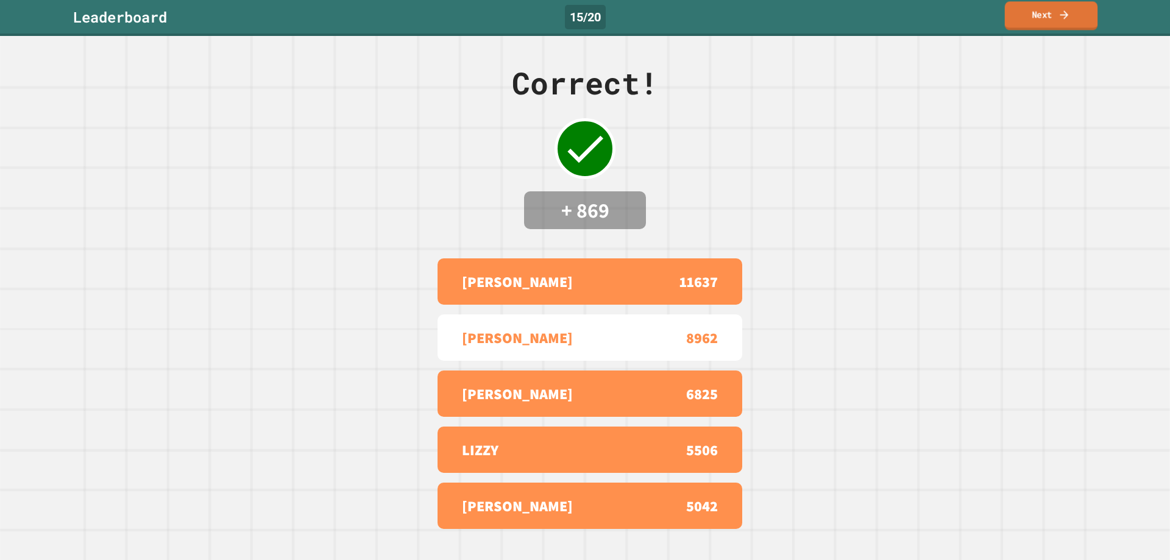
click at [1025, 9] on link "Next" at bounding box center [1051, 15] width 93 height 29
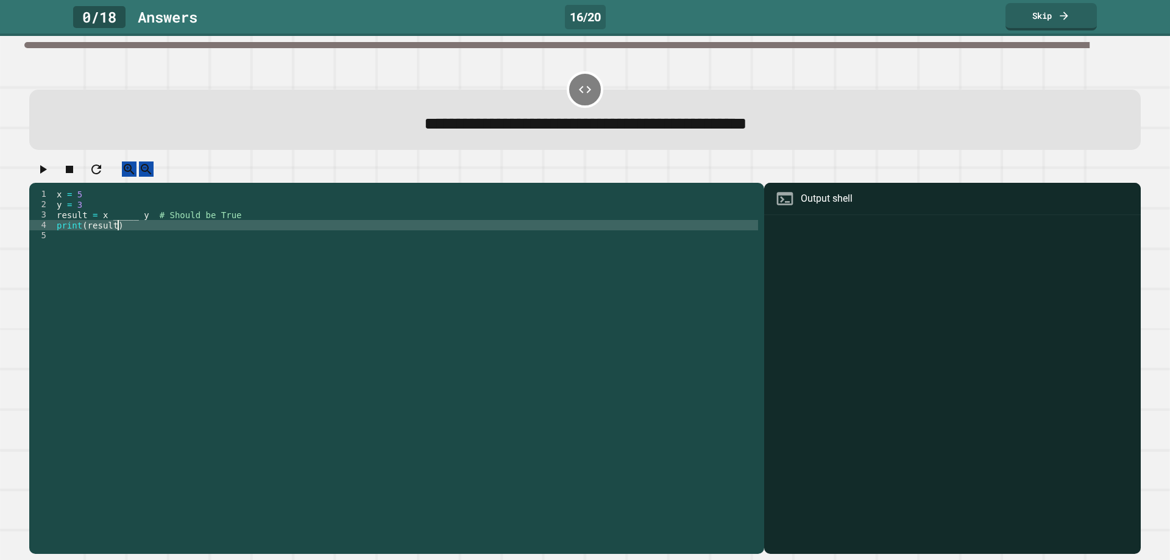
click at [132, 232] on div "x = 5 y = 3 result = x _____ y # Should be True print ( result )" at bounding box center [406, 360] width 704 height 342
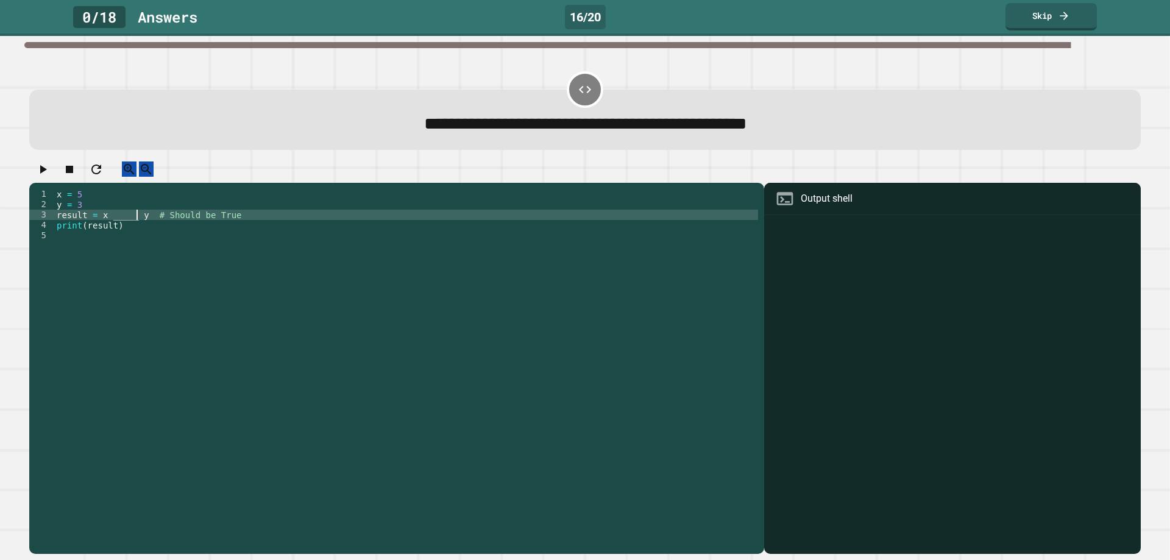
click at [135, 229] on div "x = 5 y = 3 result = x _____ y # Should be True print ( result )" at bounding box center [406, 360] width 704 height 342
click at [131, 228] on div "x = 5 y = 3 result = x _____ y # Should be True print ( result )" at bounding box center [406, 360] width 704 height 342
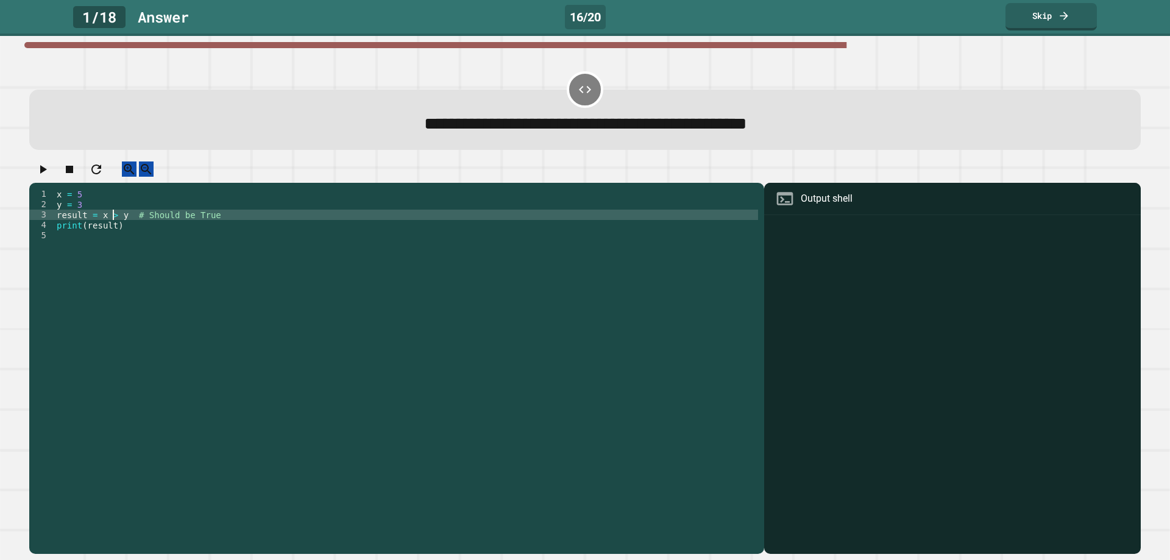
scroll to position [0, 4]
type textarea "**********"
click at [46, 177] on icon "button" at bounding box center [42, 169] width 15 height 15
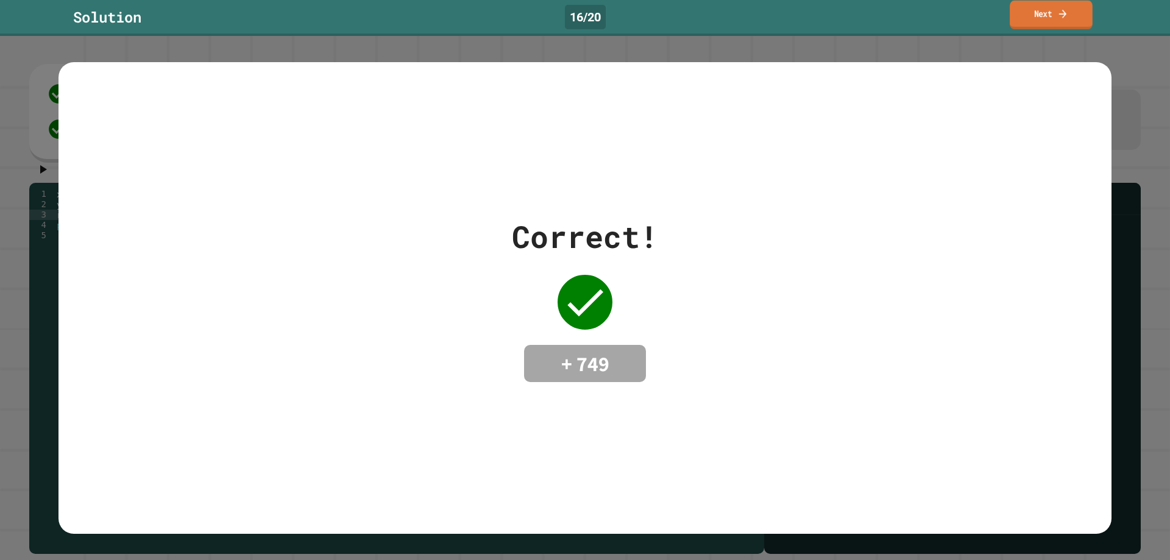
click at [1035, 17] on link "Next" at bounding box center [1051, 15] width 83 height 29
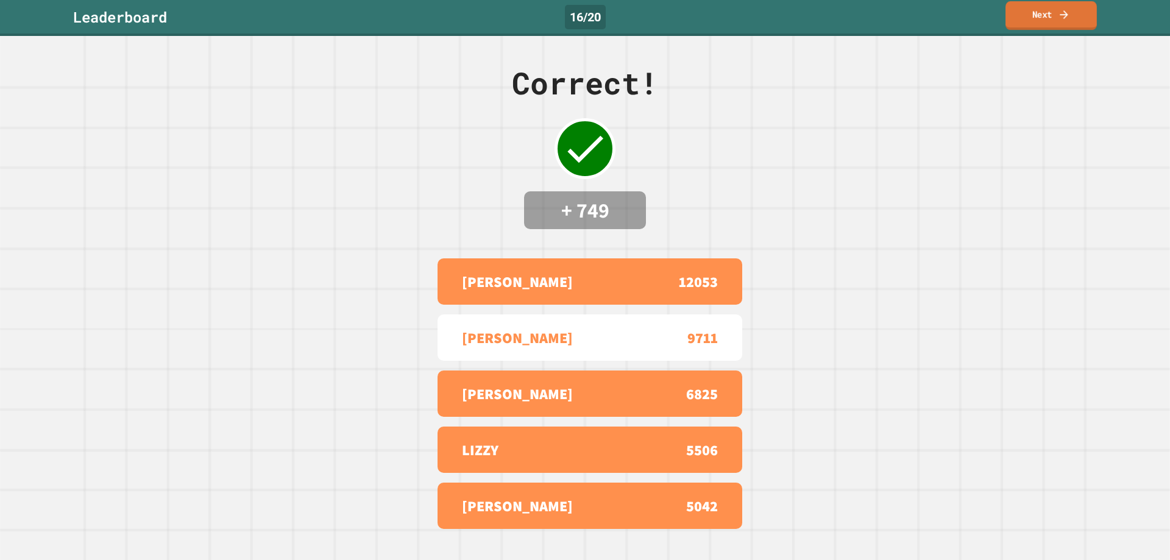
click at [1026, 5] on link "Next" at bounding box center [1051, 15] width 91 height 29
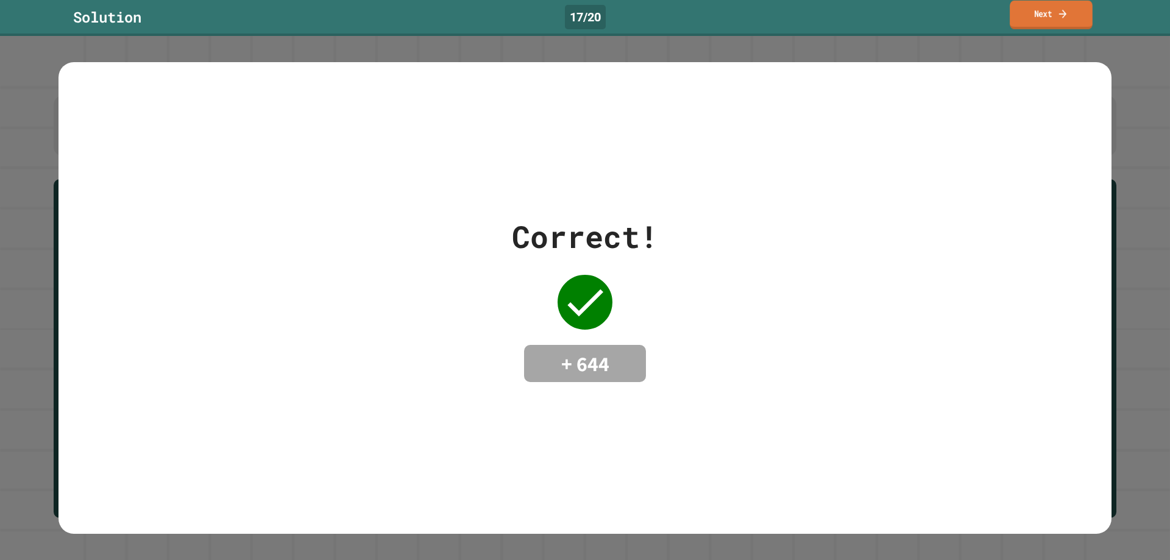
click at [1025, 18] on link "Next" at bounding box center [1051, 15] width 83 height 29
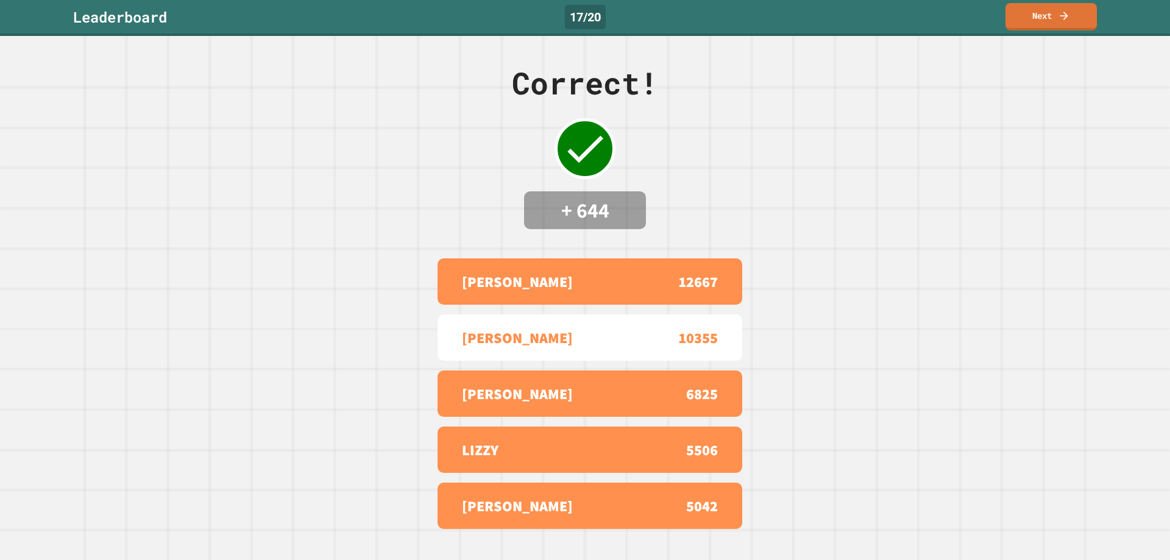
click at [1041, 11] on link "Next" at bounding box center [1051, 16] width 91 height 27
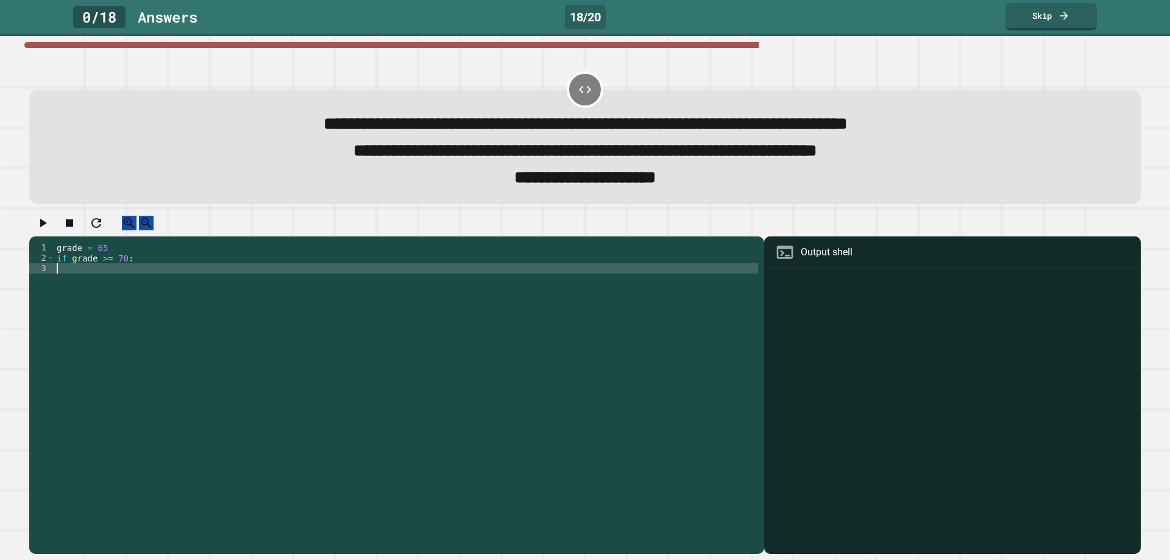
click at [218, 286] on div "grade = 65 if grade >= 70 :" at bounding box center [406, 383] width 704 height 280
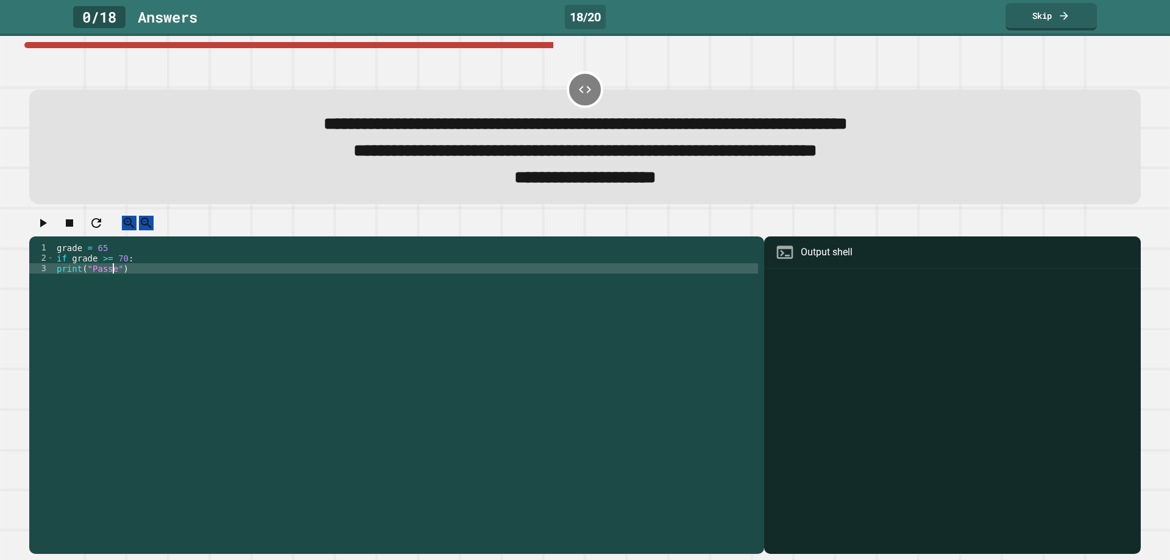
type textarea "**********"
click at [192, 283] on div "grade = 65 if grade >= 70 : print ( "Passed" )" at bounding box center [406, 383] width 704 height 280
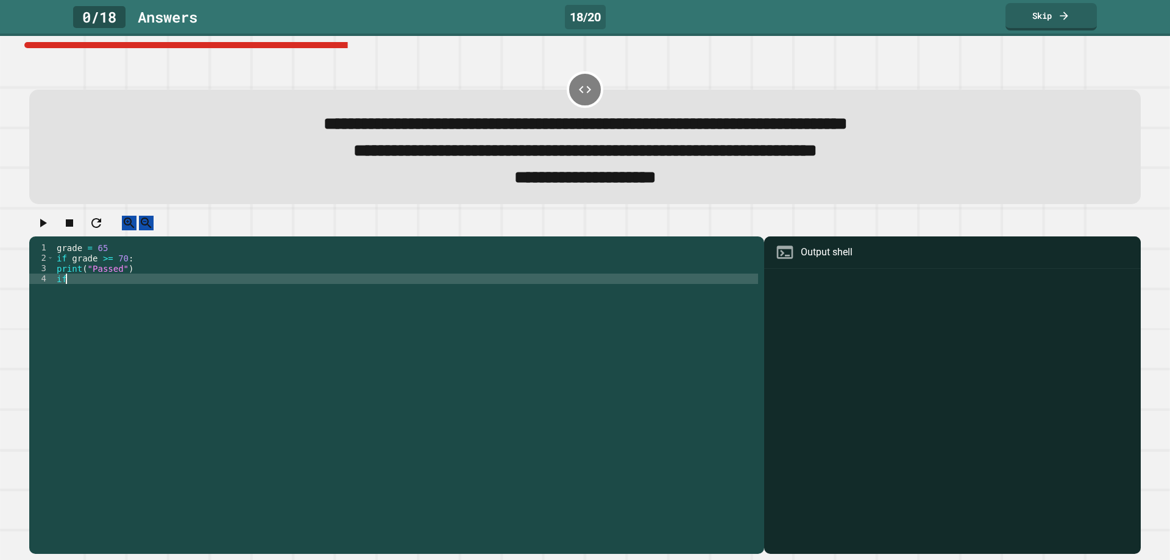
type textarea "*"
type textarea "*****"
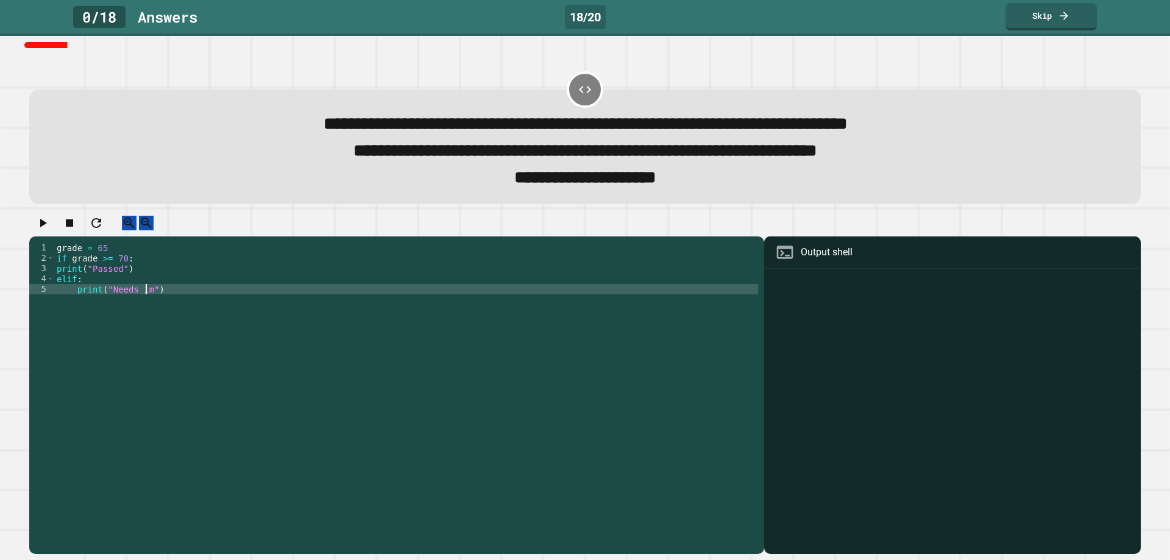
scroll to position [0, 6]
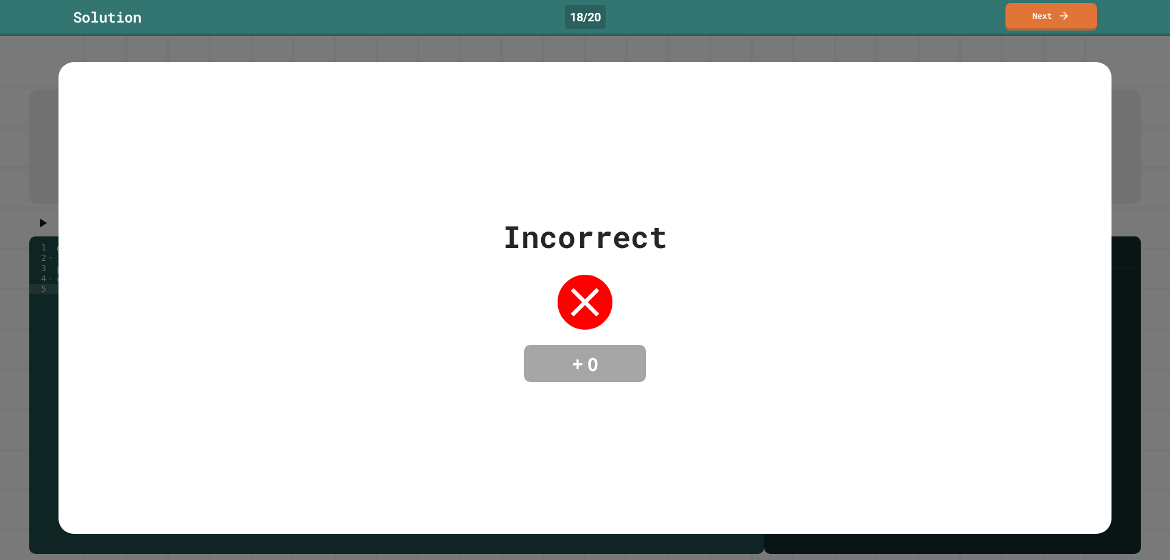
type textarea "**********"
click at [1042, 14] on link "Next" at bounding box center [1052, 15] width 90 height 29
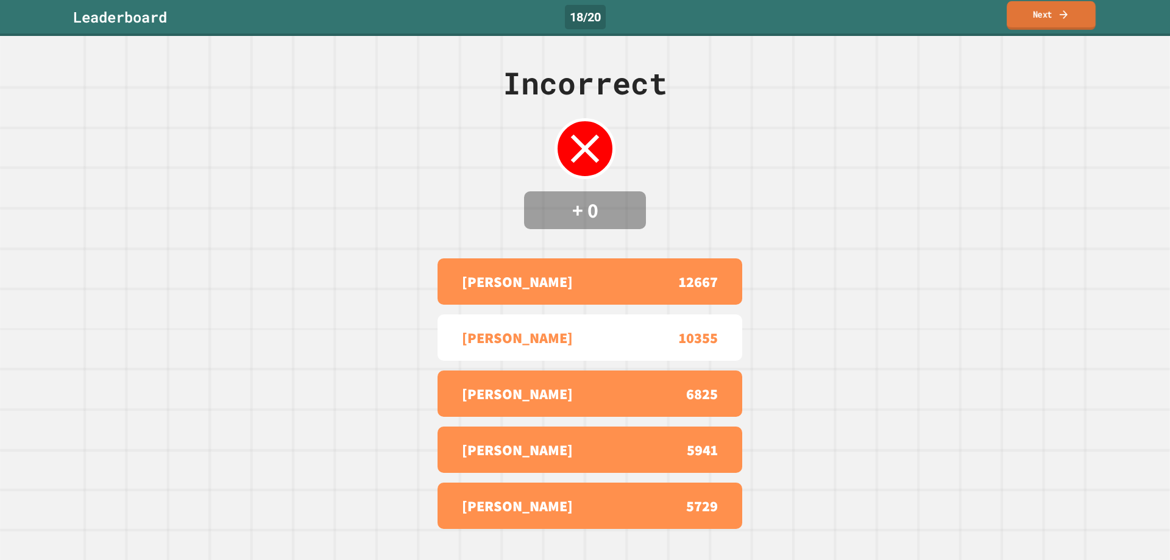
click at [1045, 16] on link "Next" at bounding box center [1051, 15] width 89 height 29
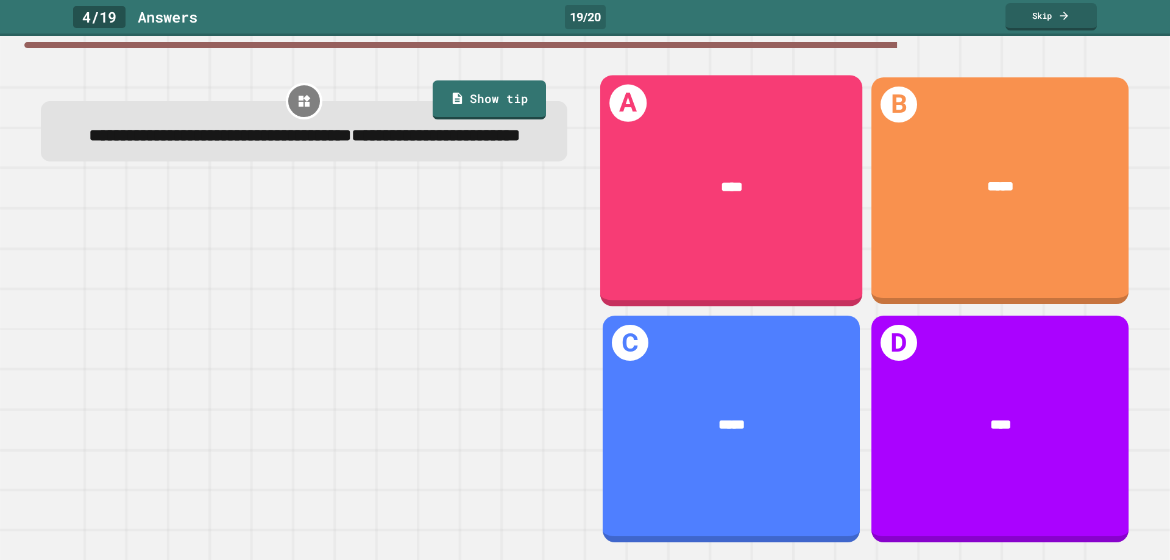
click at [675, 161] on div "****" at bounding box center [731, 187] width 262 height 77
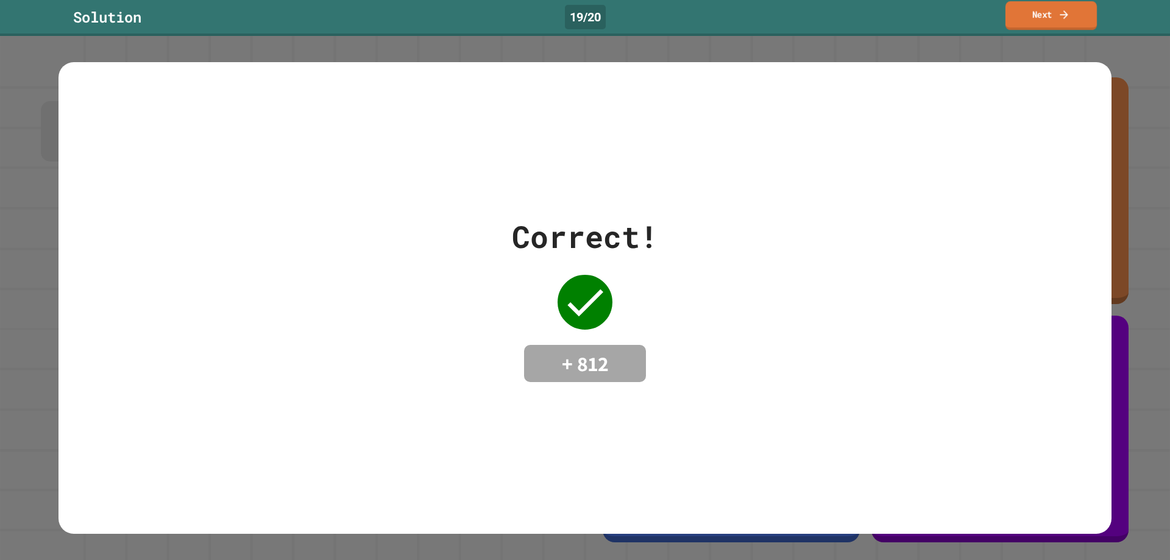
click at [1067, 18] on link "Next" at bounding box center [1051, 15] width 91 height 29
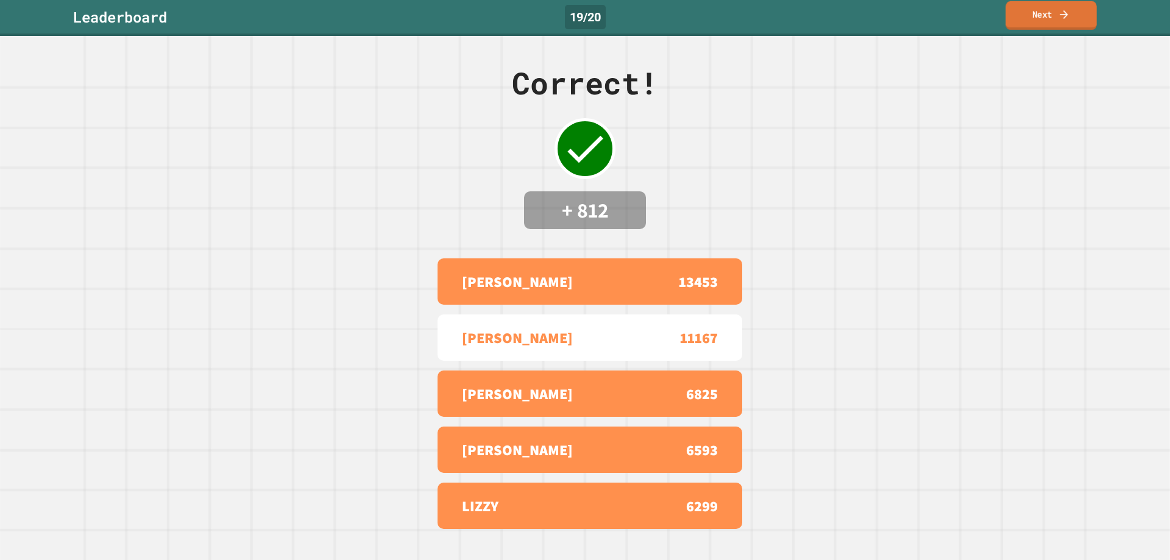
click at [1046, 14] on link "Next" at bounding box center [1051, 15] width 91 height 29
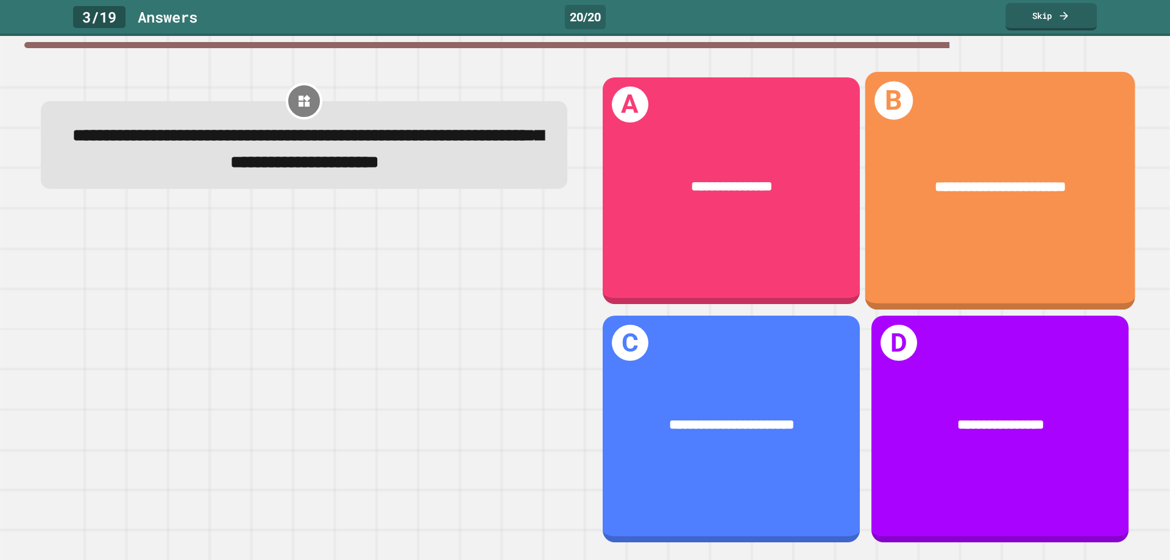
click at [976, 258] on div "**********" at bounding box center [1000, 190] width 270 height 238
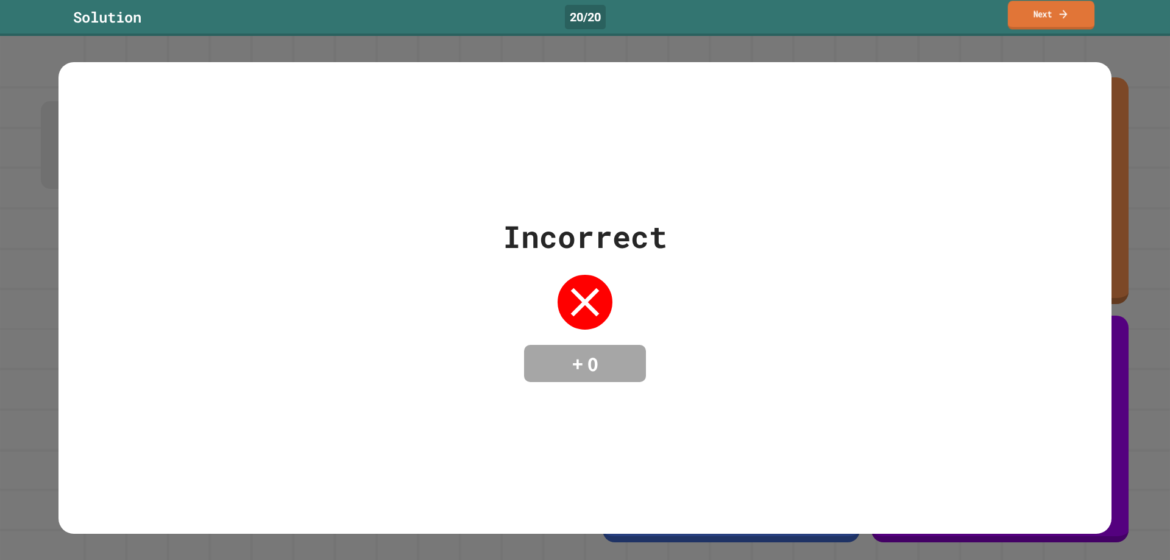
click at [1021, 15] on link "Next" at bounding box center [1051, 15] width 87 height 29
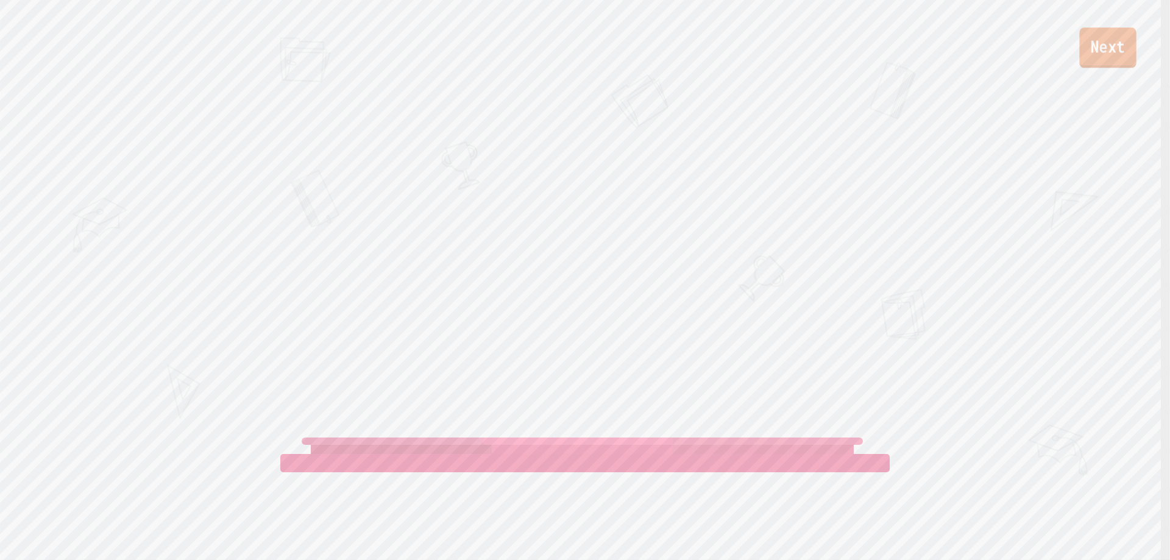
click at [1099, 60] on link "Next" at bounding box center [1107, 47] width 57 height 40
